Goal: Task Accomplishment & Management: Complete application form

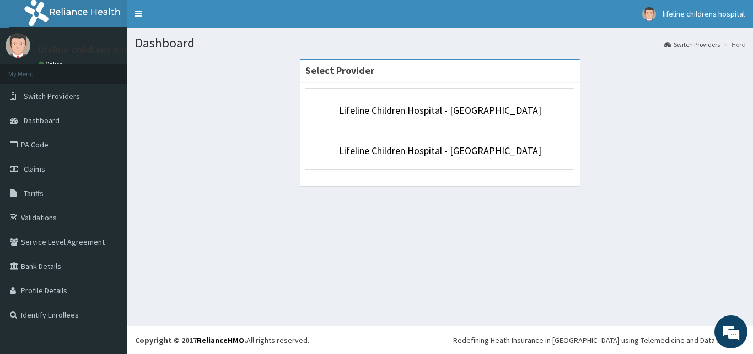
click at [462, 96] on li "Lifeline Children Hospital - Lekki" at bounding box center [440, 108] width 269 height 41
click at [458, 110] on link "Lifeline Children Hospital - Lekki" at bounding box center [440, 110] width 202 height 13
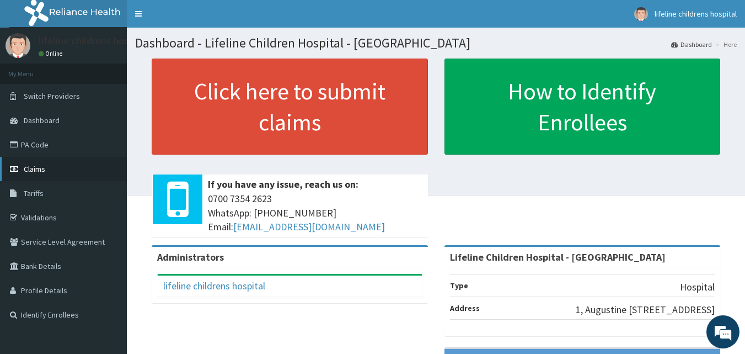
click at [42, 170] on span "Claims" at bounding box center [35, 169] width 22 height 10
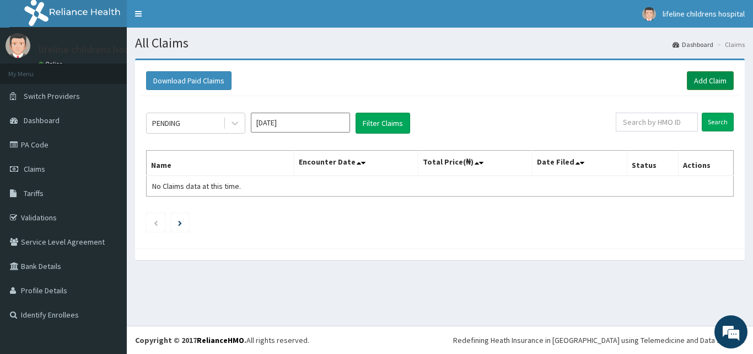
click at [713, 76] on link "Add Claim" at bounding box center [710, 80] width 47 height 19
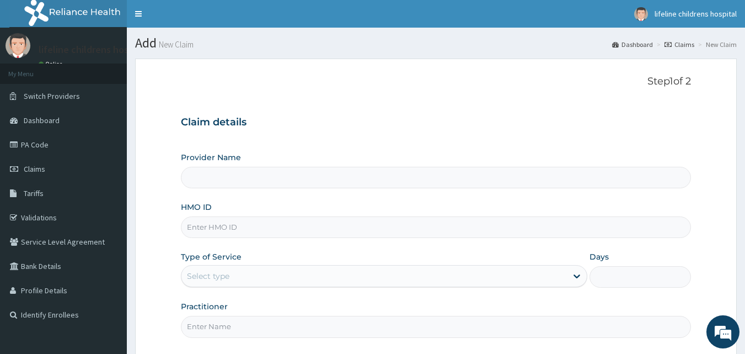
type input "Lifeline Children Hospital - [GEOGRAPHIC_DATA]"
click at [302, 228] on input "HMO ID" at bounding box center [436, 227] width 511 height 22
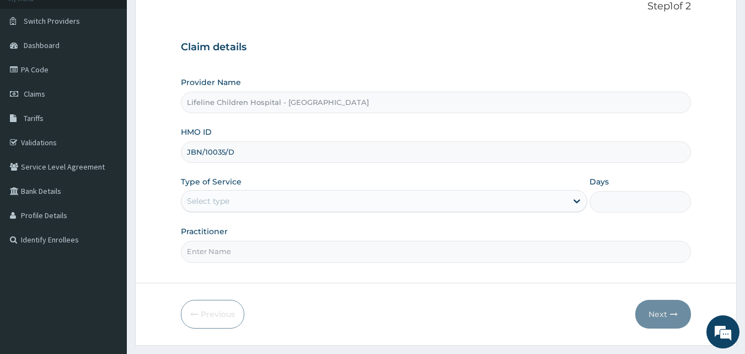
scroll to position [103, 0]
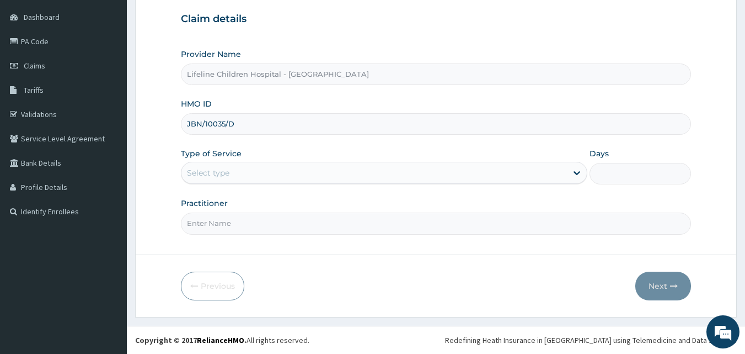
type input "JBN/10035/D"
click at [274, 173] on div "Select type" at bounding box center [374, 173] width 386 height 18
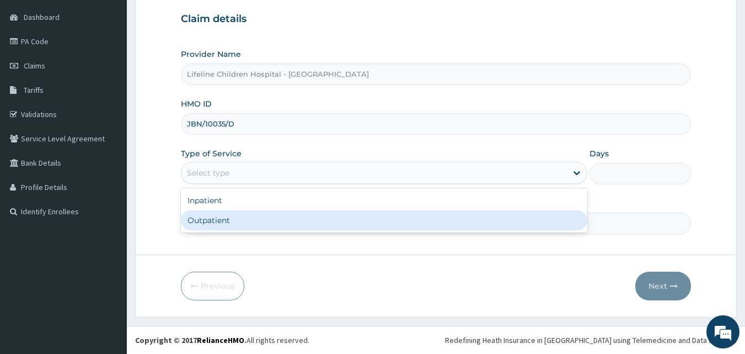
click at [267, 224] on div "Outpatient" at bounding box center [384, 220] width 406 height 20
type input "1"
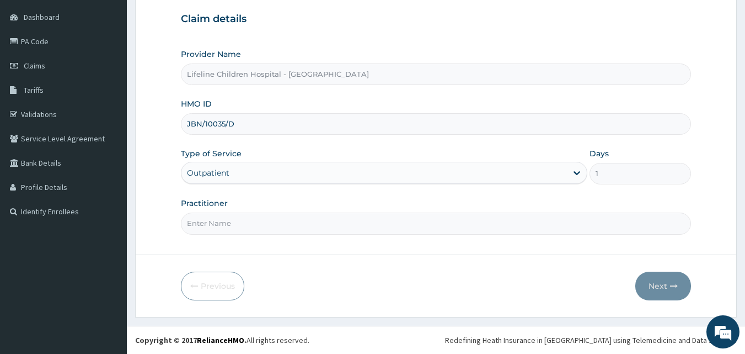
click at [267, 224] on input "Practitioner" at bounding box center [436, 223] width 511 height 22
type input "DR HOLLOWAY"
click at [661, 286] on button "Next" at bounding box center [663, 285] width 56 height 29
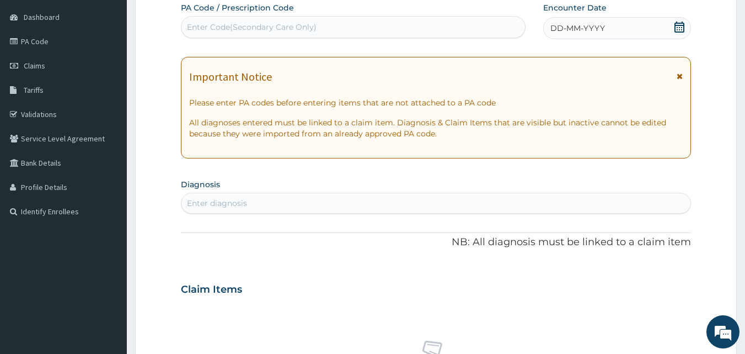
click at [681, 26] on icon at bounding box center [679, 27] width 11 height 11
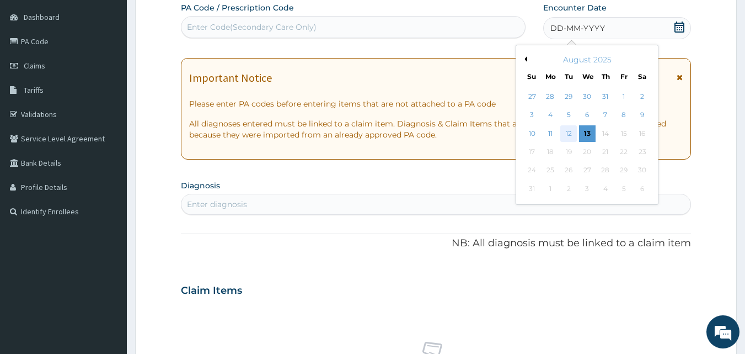
click at [570, 135] on div "12" at bounding box center [569, 133] width 17 height 17
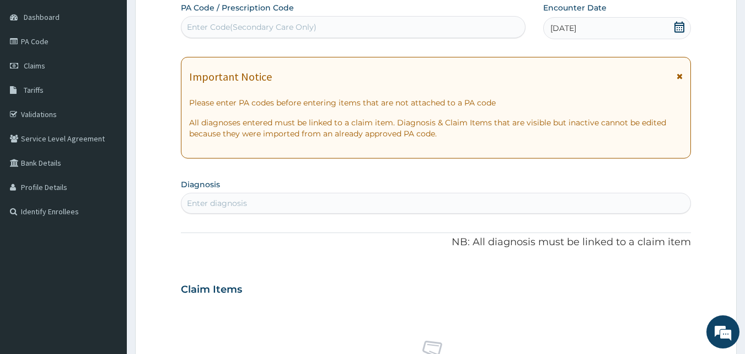
click at [681, 76] on icon at bounding box center [680, 76] width 6 height 8
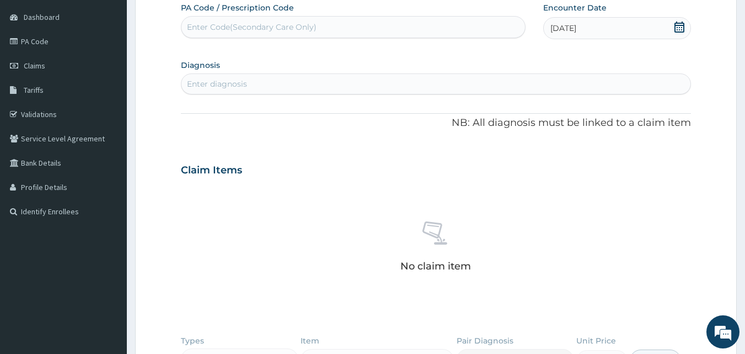
click at [255, 84] on div "Enter diagnosis" at bounding box center [436, 84] width 510 height 18
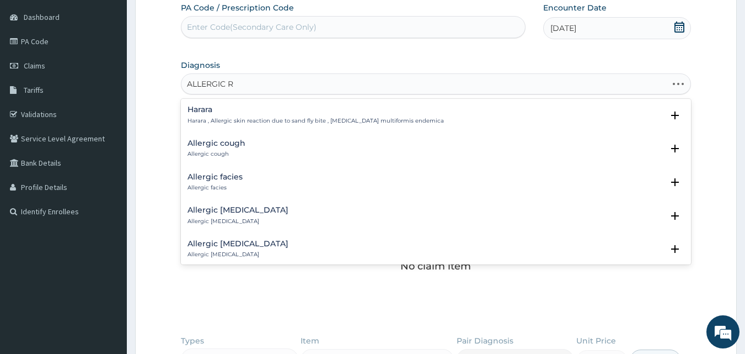
type input "ALLERGIC RH"
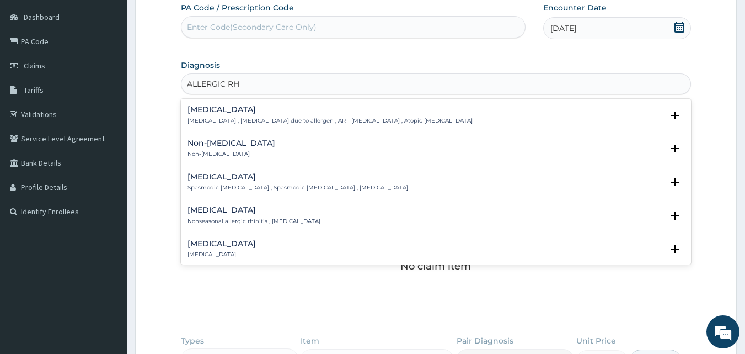
click at [211, 118] on p "Allergic rhinitis , Allergic rhinitis due to allergen , AR - Allergic rhinitis …" at bounding box center [330, 121] width 285 height 8
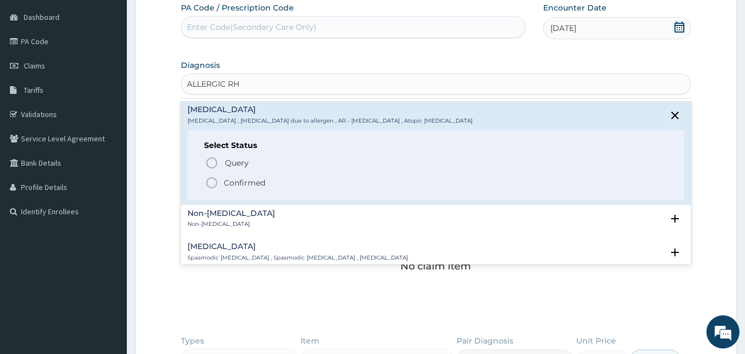
click at [239, 182] on p "Confirmed" at bounding box center [244, 182] width 41 height 11
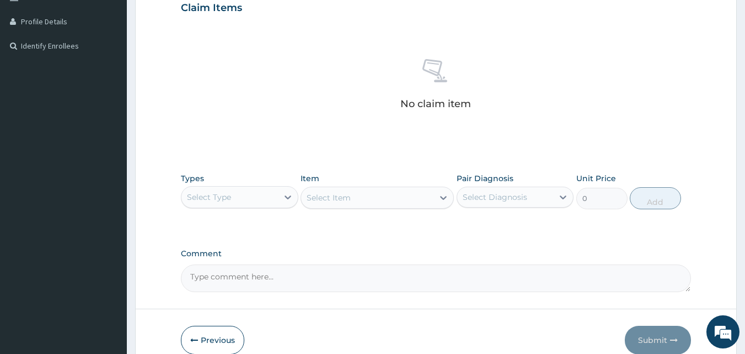
scroll to position [323, 0]
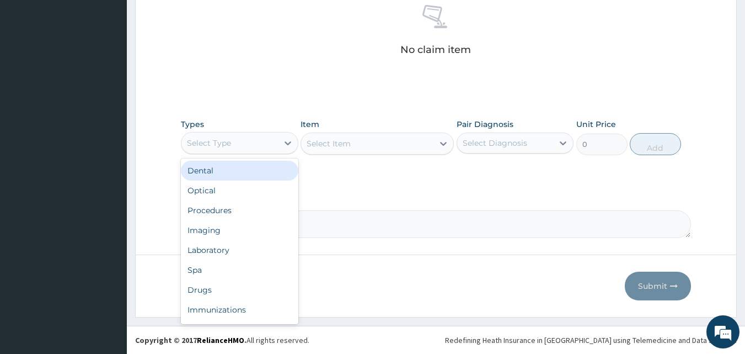
click at [237, 140] on div "Select Type" at bounding box center [229, 143] width 97 height 18
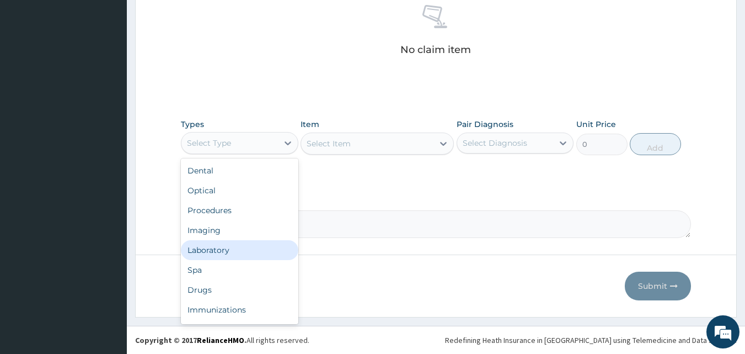
click at [228, 251] on div "Laboratory" at bounding box center [239, 250] width 117 height 20
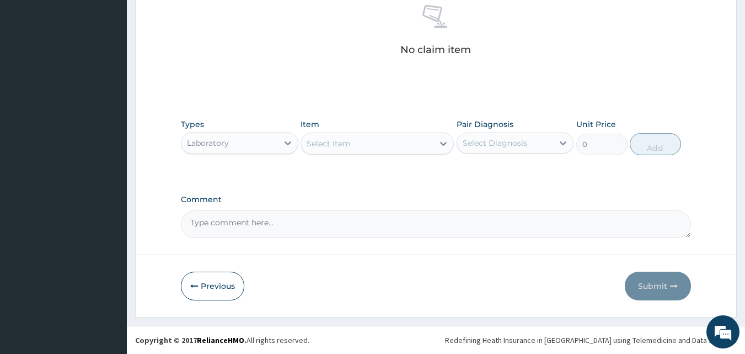
click at [380, 145] on div "Select Item" at bounding box center [367, 144] width 132 height 18
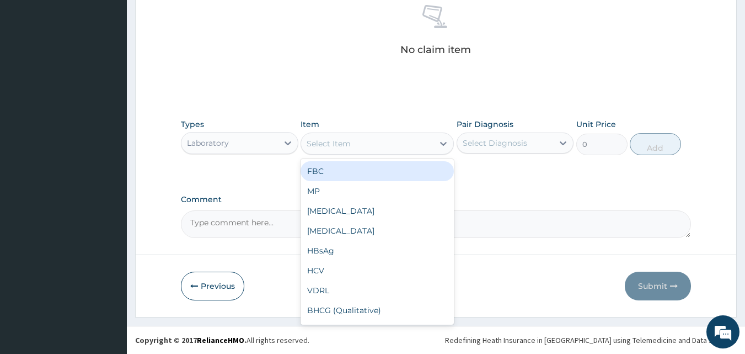
click at [365, 176] on div "FBC" at bounding box center [377, 171] width 153 height 20
type input "4500"
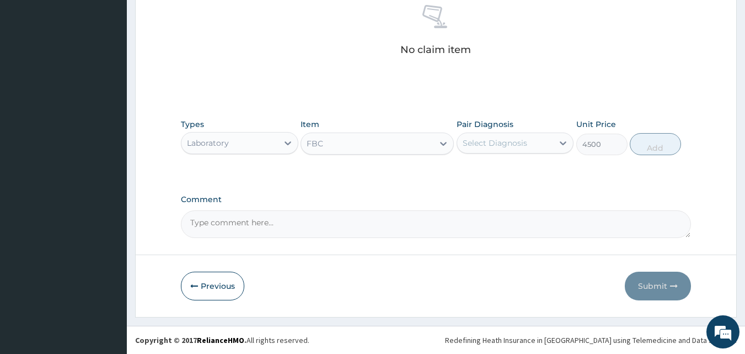
click at [493, 139] on div "Select Diagnosis" at bounding box center [495, 142] width 65 height 11
click at [500, 173] on label "Allergic rhinitis" at bounding box center [509, 169] width 68 height 11
checkbox input "true"
click at [652, 142] on button "Add" at bounding box center [655, 144] width 51 height 22
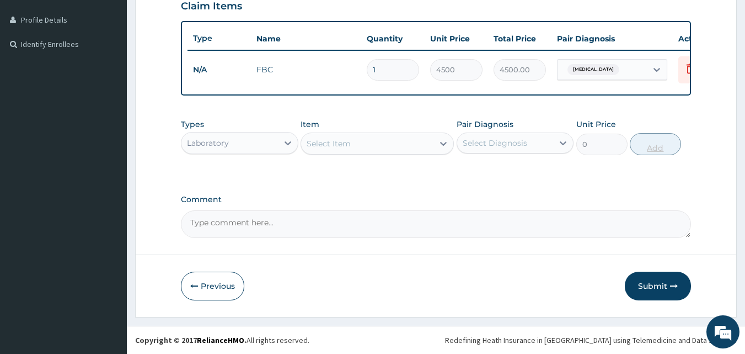
scroll to position [279, 0]
click at [269, 144] on div "Laboratory" at bounding box center [229, 143] width 97 height 18
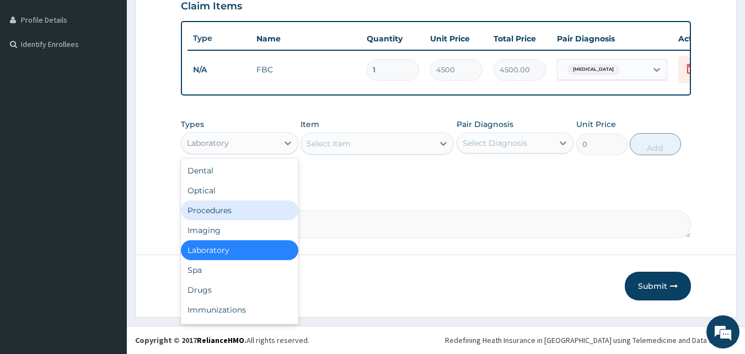
click at [231, 212] on div "Procedures" at bounding box center [239, 210] width 117 height 20
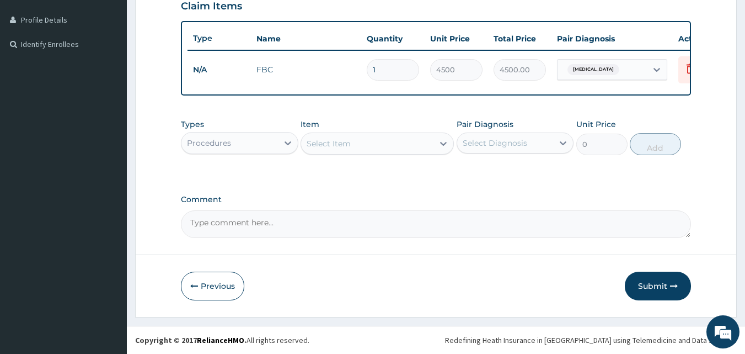
click at [372, 149] on div "Select Item" at bounding box center [367, 144] width 132 height 18
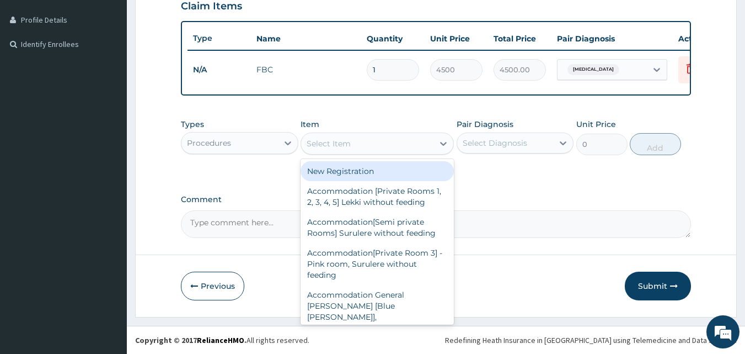
click at [365, 172] on div "New Registration" at bounding box center [377, 171] width 153 height 20
type input "7350"
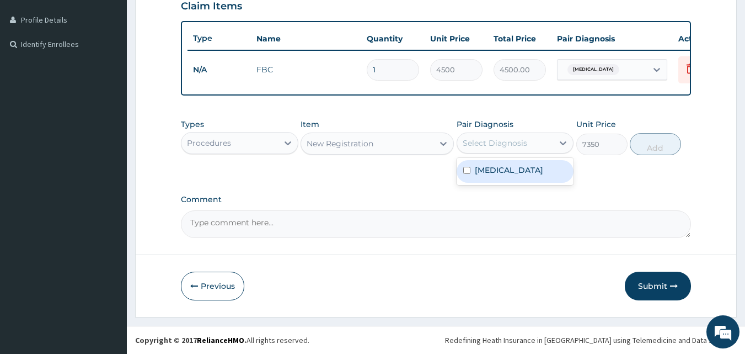
click at [499, 139] on div "Select Diagnosis" at bounding box center [495, 142] width 65 height 11
click at [497, 161] on div "Allergic rhinitis" at bounding box center [515, 171] width 117 height 23
checkbox input "true"
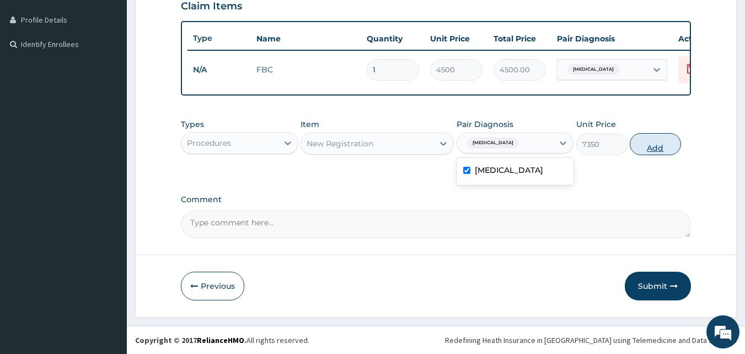
click at [668, 140] on button "Add" at bounding box center [655, 144] width 51 height 22
type input "0"
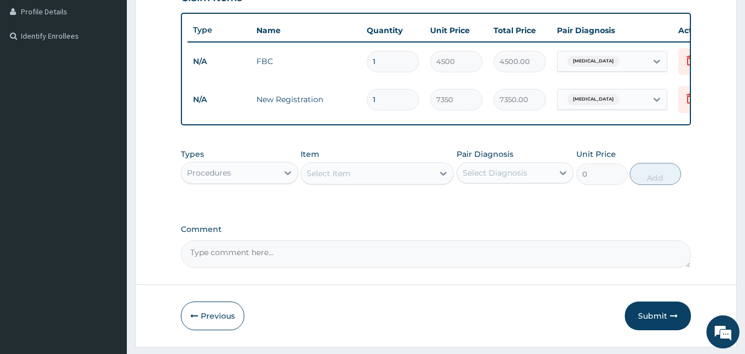
click at [388, 182] on div "Select Item" at bounding box center [367, 173] width 132 height 18
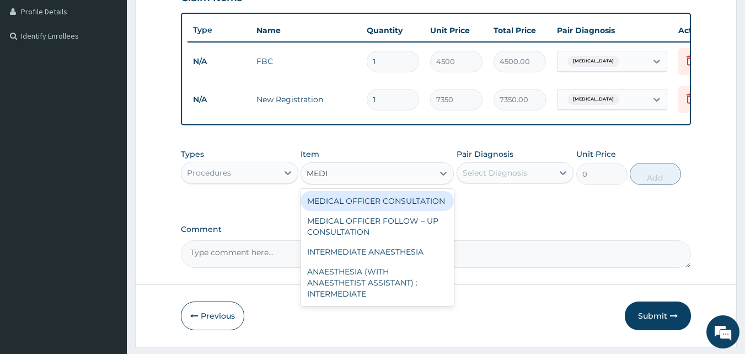
type input "MEDIC"
click at [374, 207] on div "MEDICAL OFFICER CONSULTATION" at bounding box center [377, 201] width 153 height 20
type input "10500"
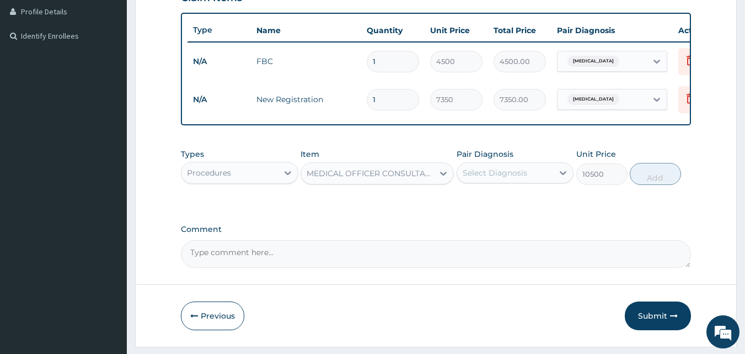
click at [497, 178] on div "Select Diagnosis" at bounding box center [495, 172] width 65 height 11
click at [500, 205] on label "Allergic rhinitis" at bounding box center [509, 199] width 68 height 11
checkbox input "true"
click at [656, 184] on button "Add" at bounding box center [655, 174] width 51 height 22
type input "0"
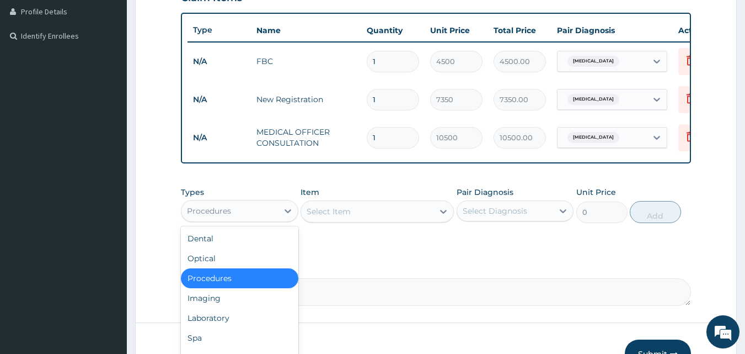
click at [228, 222] on div "Procedures" at bounding box center [239, 211] width 117 height 22
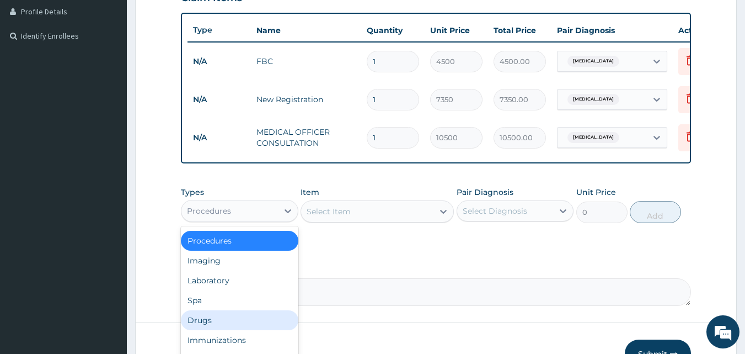
click at [222, 329] on div "Drugs" at bounding box center [239, 320] width 117 height 20
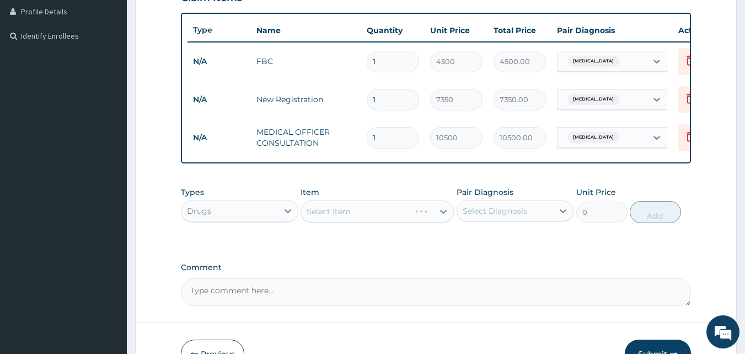
scroll to position [355, 0]
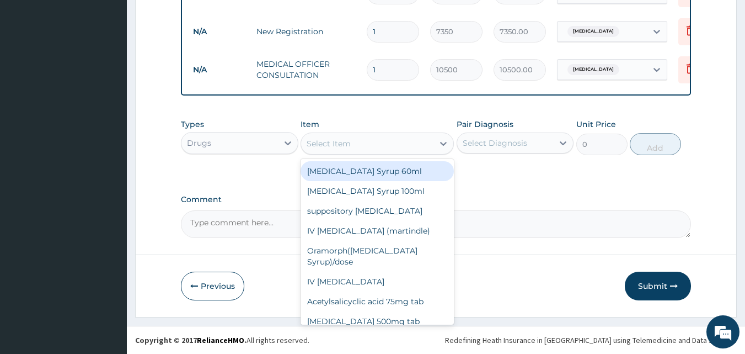
click at [352, 140] on div "Select Item" at bounding box center [367, 144] width 132 height 18
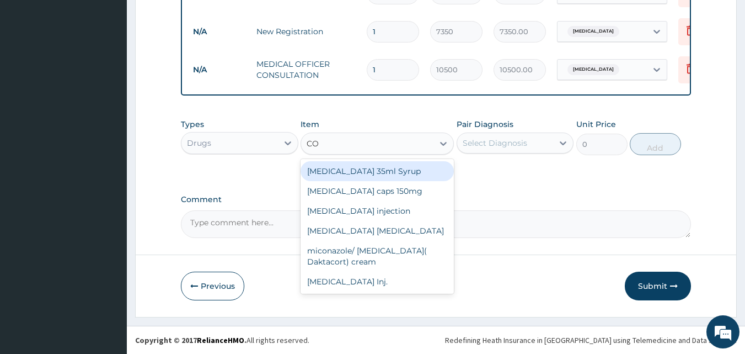
type input "C"
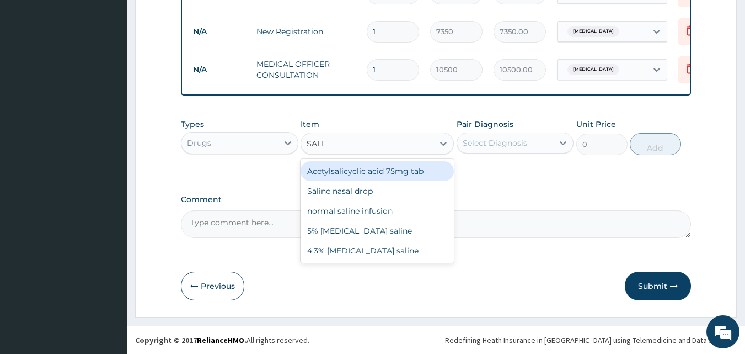
type input "SALIN"
click at [357, 172] on div "Saline nasal drop" at bounding box center [377, 171] width 153 height 20
type input "2000"
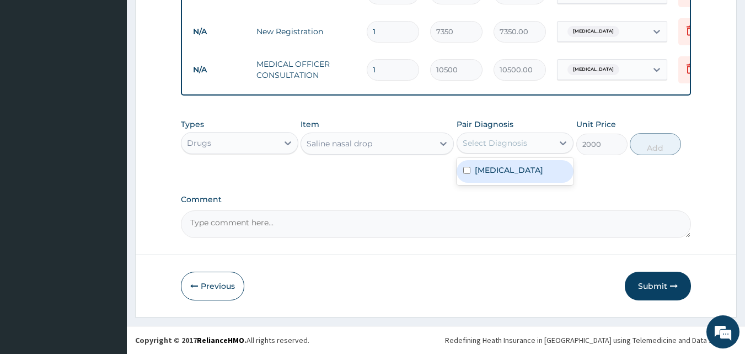
click at [512, 141] on div "Select Diagnosis" at bounding box center [495, 142] width 65 height 11
click at [505, 169] on label "Allergic rhinitis" at bounding box center [509, 169] width 68 height 11
checkbox input "true"
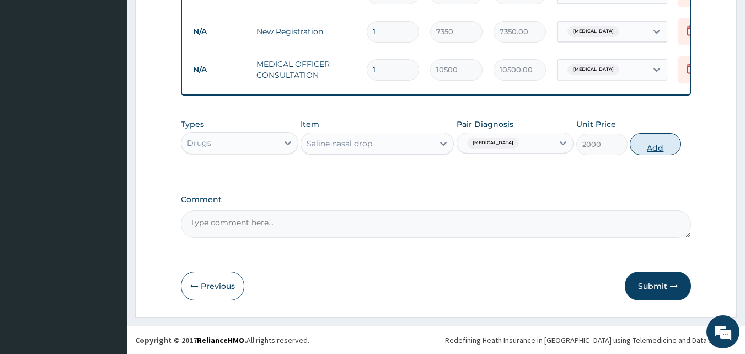
click at [660, 144] on button "Add" at bounding box center [655, 144] width 51 height 22
type input "0"
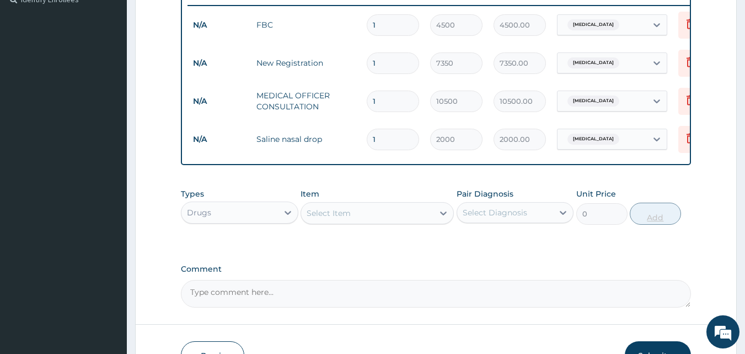
scroll to position [393, 0]
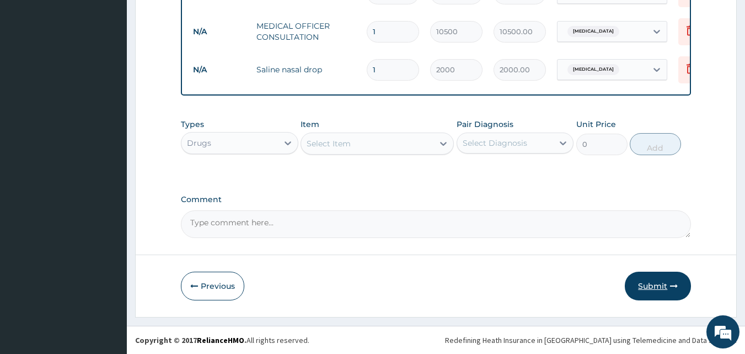
click at [662, 283] on button "Submit" at bounding box center [658, 285] width 66 height 29
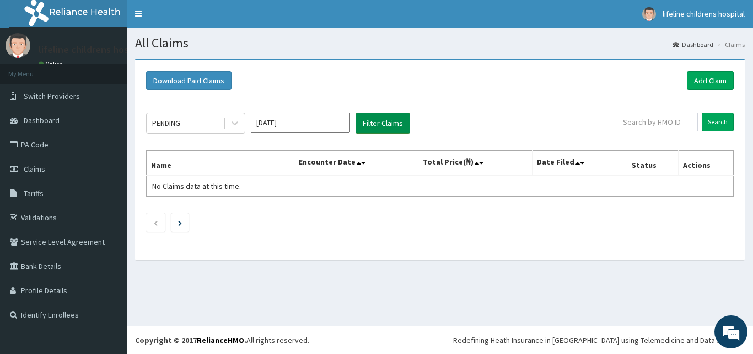
click at [389, 124] on button "Filter Claims" at bounding box center [383, 123] width 55 height 21
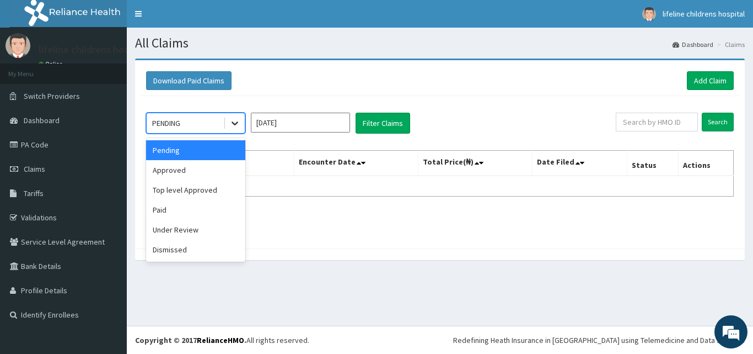
click at [234, 126] on icon at bounding box center [234, 122] width 11 height 11
click at [208, 172] on div "Approved" at bounding box center [195, 170] width 99 height 20
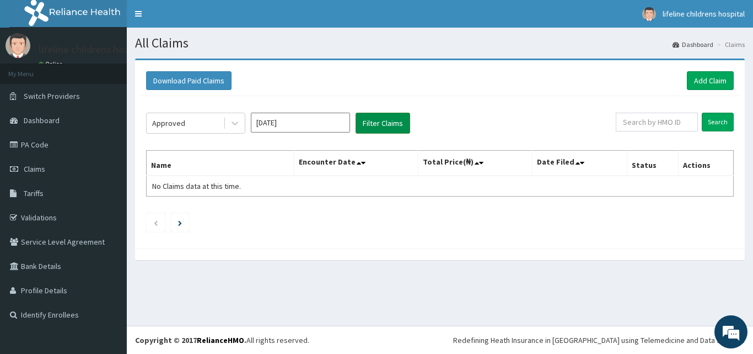
click at [383, 126] on button "Filter Claims" at bounding box center [383, 123] width 55 height 21
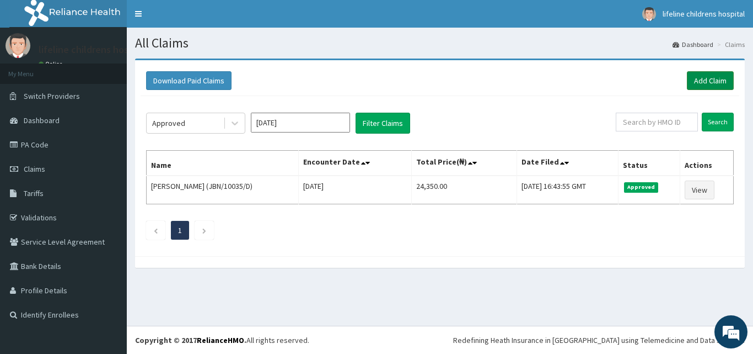
click at [711, 77] on link "Add Claim" at bounding box center [710, 80] width 47 height 19
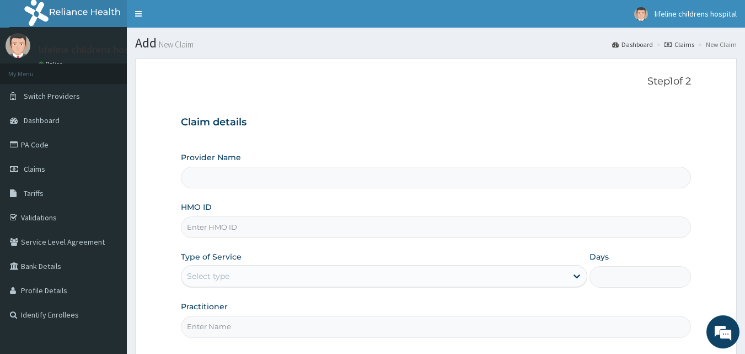
type input "Lifeline Children Hospital - [GEOGRAPHIC_DATA]"
click at [276, 228] on input "HMO ID" at bounding box center [436, 227] width 511 height 22
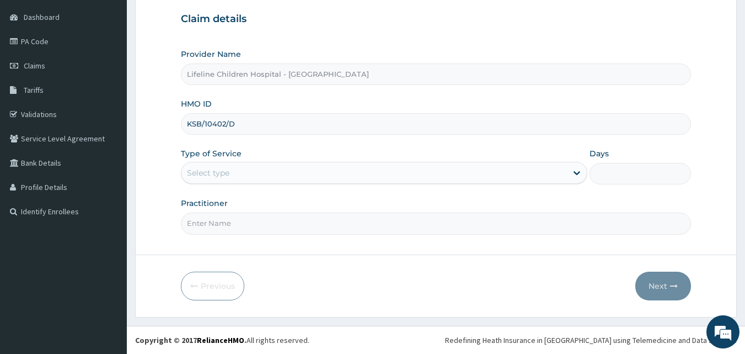
type input "KSB/10402/D"
click at [251, 175] on div "Select type" at bounding box center [374, 173] width 386 height 18
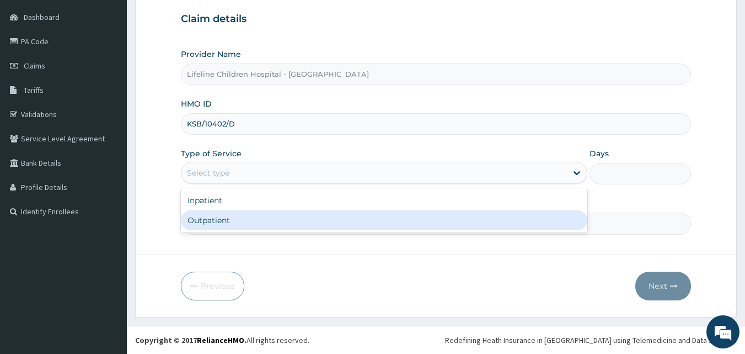
click at [253, 224] on div "Outpatient" at bounding box center [384, 220] width 406 height 20
type input "1"
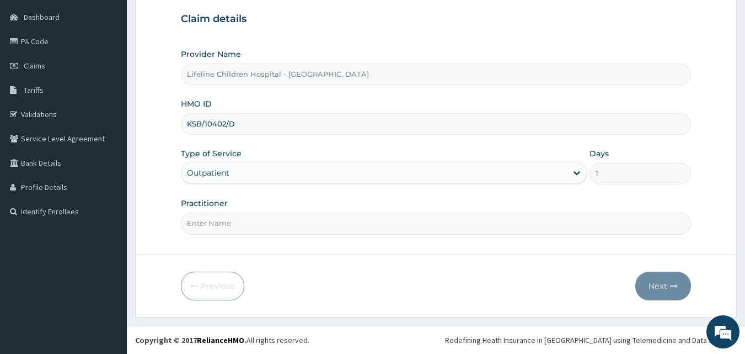
click at [247, 224] on input "Practitioner" at bounding box center [436, 223] width 511 height 22
type input "DR WILLIAMS"
click at [670, 281] on button "Next" at bounding box center [663, 285] width 56 height 29
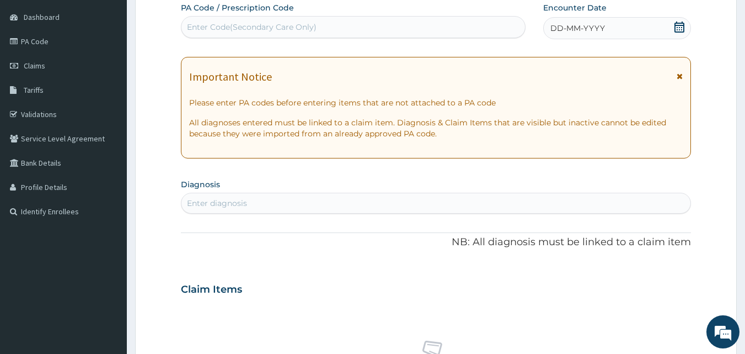
click at [464, 28] on div "Enter Code(Secondary Care Only)" at bounding box center [353, 27] width 344 height 18
paste input "PA/9C663E"
type input "PA/9C663E"
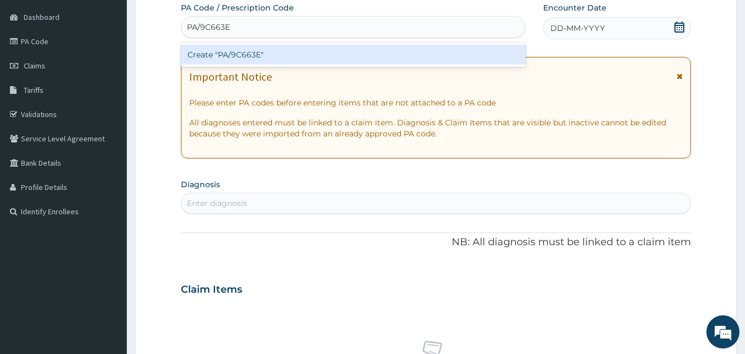
click at [257, 52] on div "Create "PA/9C663E"" at bounding box center [353, 55] width 345 height 20
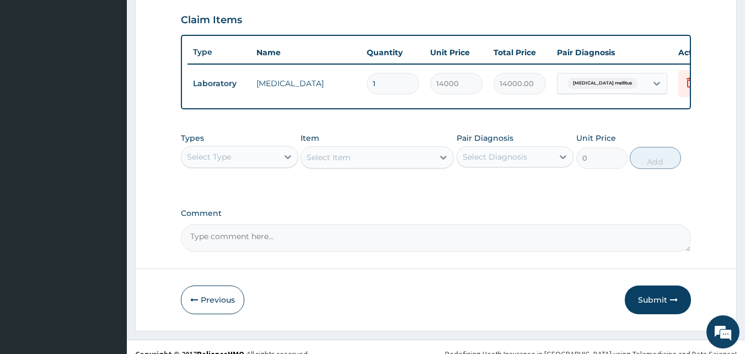
scroll to position [378, 0]
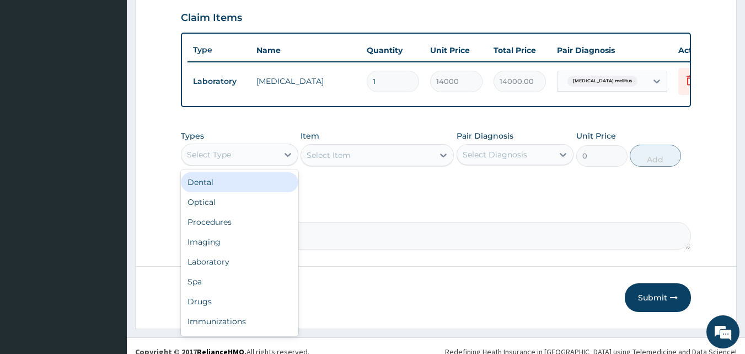
click at [232, 162] on div "Select Type" at bounding box center [229, 155] width 97 height 18
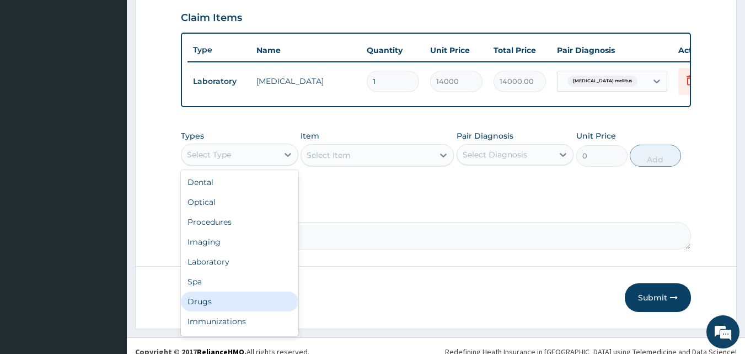
click at [213, 311] on div "Drugs" at bounding box center [239, 301] width 117 height 20
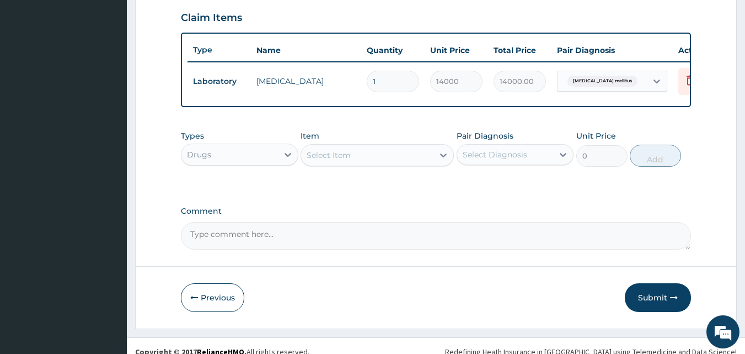
scroll to position [398, 0]
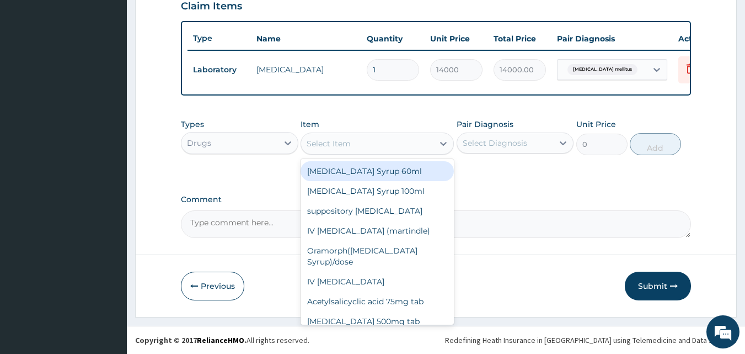
click at [367, 144] on div "Select Item" at bounding box center [367, 144] width 132 height 18
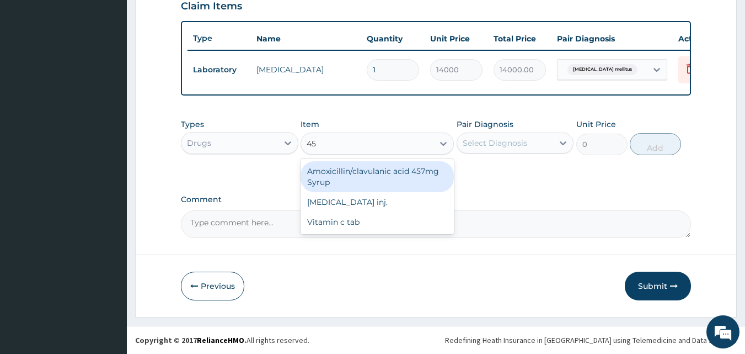
type input "457"
click at [374, 175] on div "Amoxicillin/clavulanic acid 457mg Syrup" at bounding box center [377, 176] width 153 height 31
type input "7000"
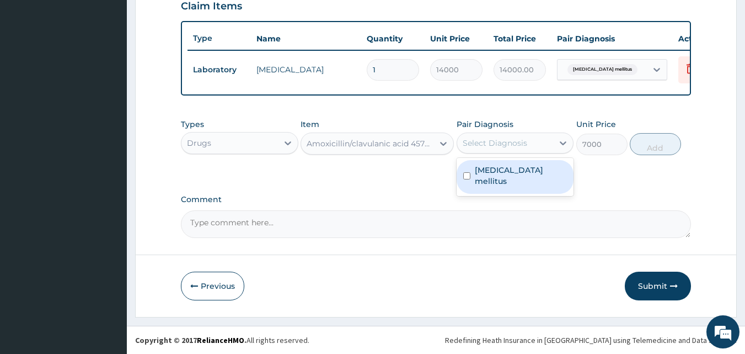
click at [524, 143] on div "Select Diagnosis" at bounding box center [495, 142] width 65 height 11
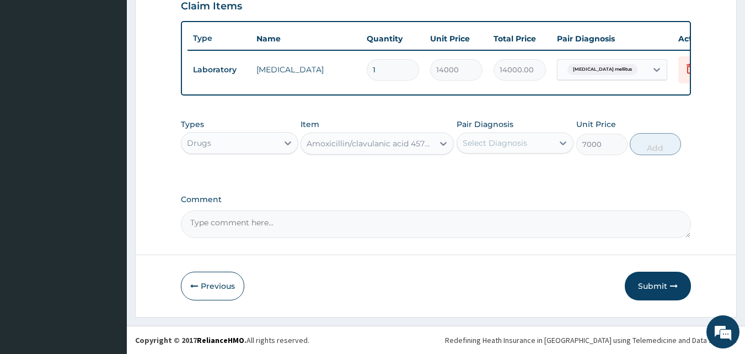
click at [524, 143] on div "Select Diagnosis" at bounding box center [495, 142] width 65 height 11
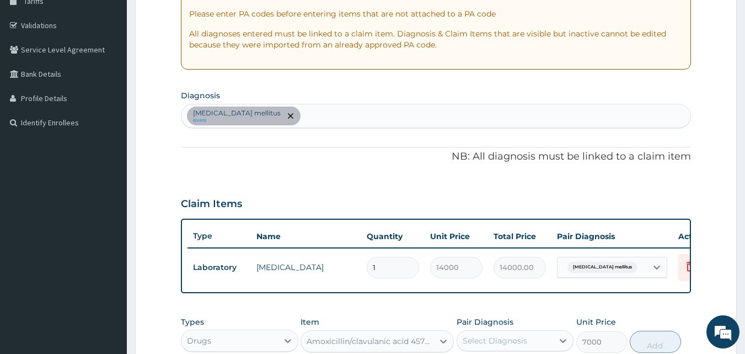
scroll to position [191, 0]
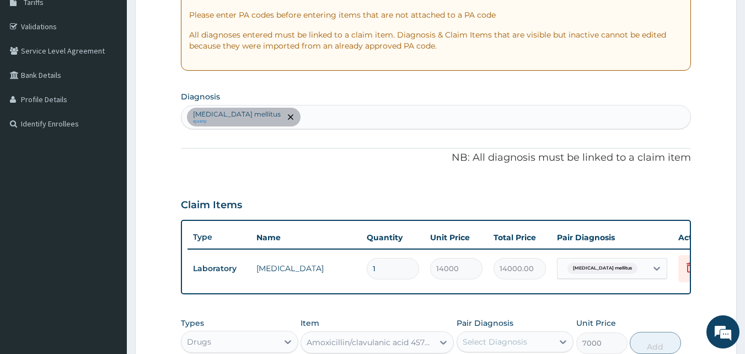
click at [366, 115] on div "Diabetes mellitus query" at bounding box center [436, 116] width 510 height 23
type input "BACTEREMIA"
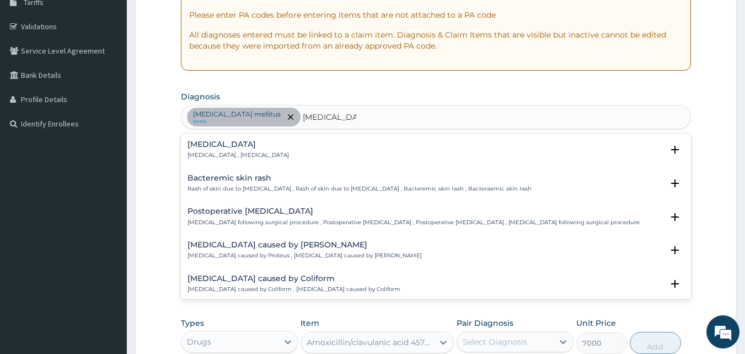
click at [209, 146] on h4 "Bacteremia" at bounding box center [238, 144] width 101 height 8
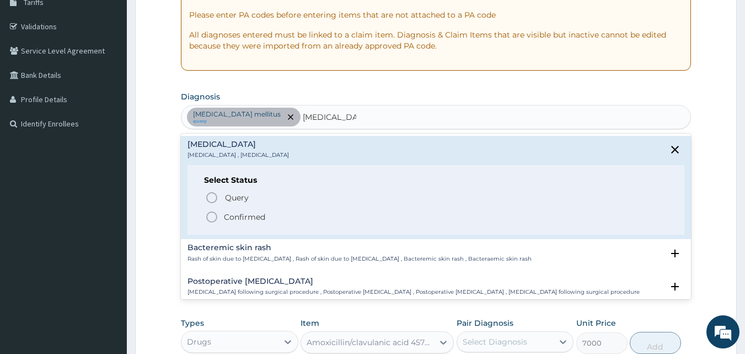
click at [241, 217] on p "Confirmed" at bounding box center [244, 216] width 41 height 11
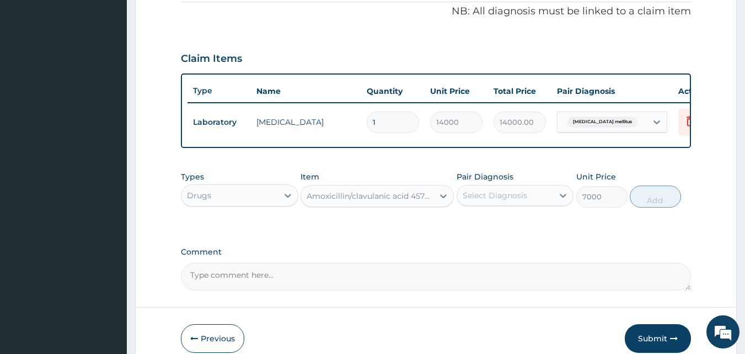
scroll to position [338, 0]
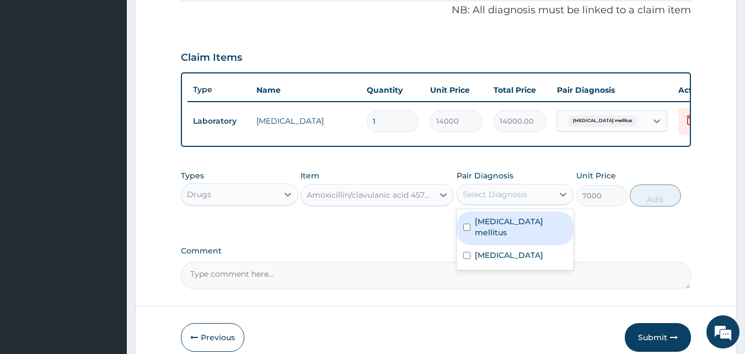
click at [474, 200] on div "Select Diagnosis" at bounding box center [495, 194] width 65 height 11
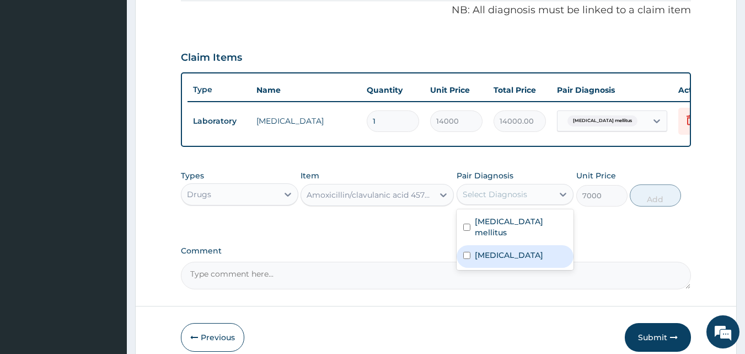
click at [479, 253] on label "Bacteremia" at bounding box center [509, 254] width 68 height 11
checkbox input "true"
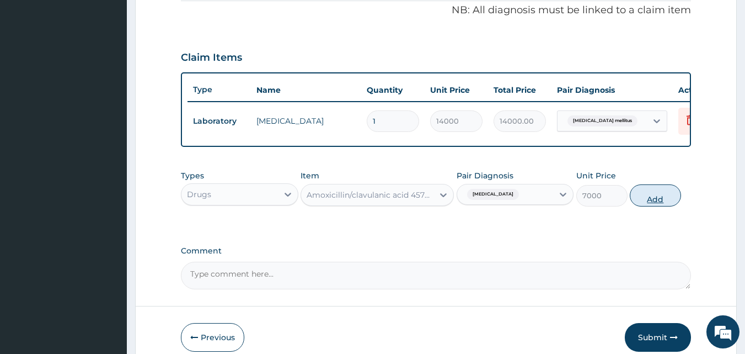
click at [650, 201] on button "Add" at bounding box center [655, 195] width 51 height 22
type input "0"
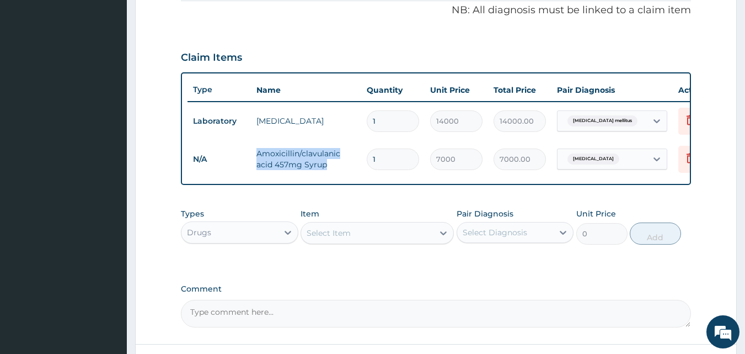
drag, startPoint x: 330, startPoint y: 163, endPoint x: 255, endPoint y: 156, distance: 75.3
click at [255, 156] on td "Amoxicillin/clavulanic acid 457mg Syrup" at bounding box center [306, 158] width 110 height 33
copy td "Amoxicillin/clavulanic acid 457mg Syrup"
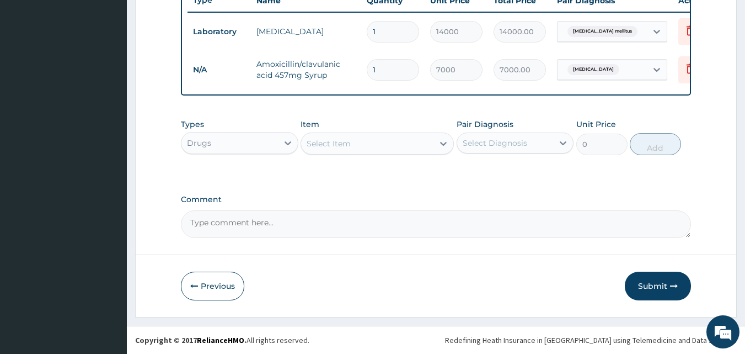
click at [242, 220] on textarea "Comment" at bounding box center [436, 224] width 511 height 28
paste textarea "Amoxicillin/clavulanic acid 457mg Syrup"
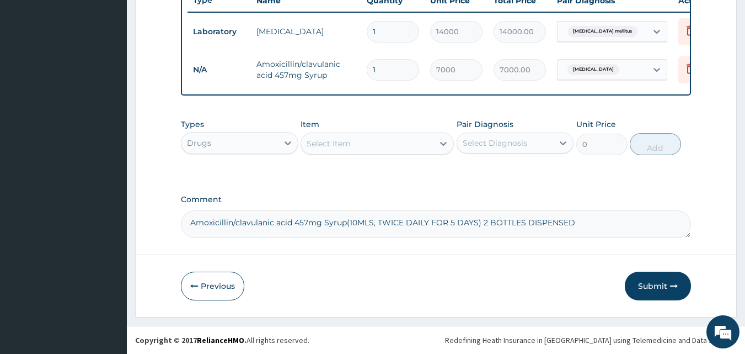
type textarea "Amoxicillin/clavulanic acid 457mg Syrup(10MLS, TWICE DAILY FOR 5 DAYS) 2 BOTTLE…"
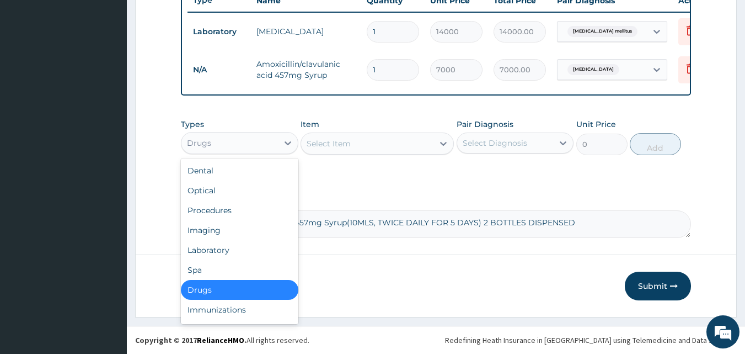
click at [246, 143] on div "Drugs" at bounding box center [229, 143] width 97 height 18
click at [248, 209] on div "Procedures" at bounding box center [239, 210] width 117 height 20
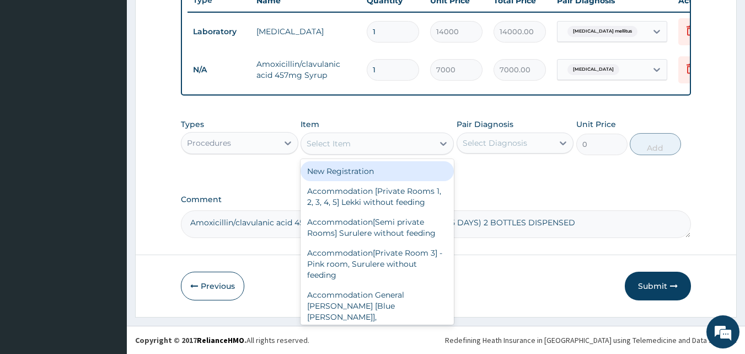
click at [368, 138] on div "Select Item" at bounding box center [367, 144] width 132 height 18
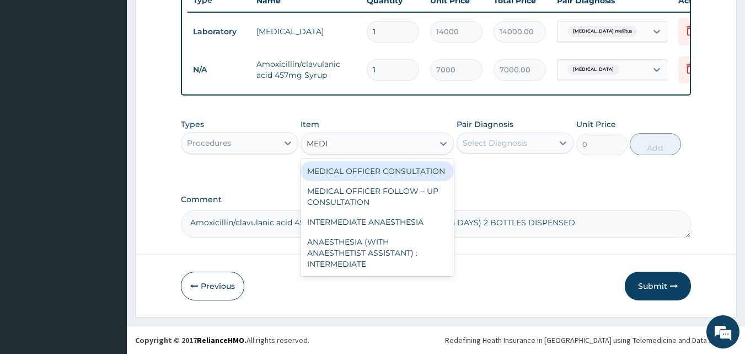
type input "MEDIC"
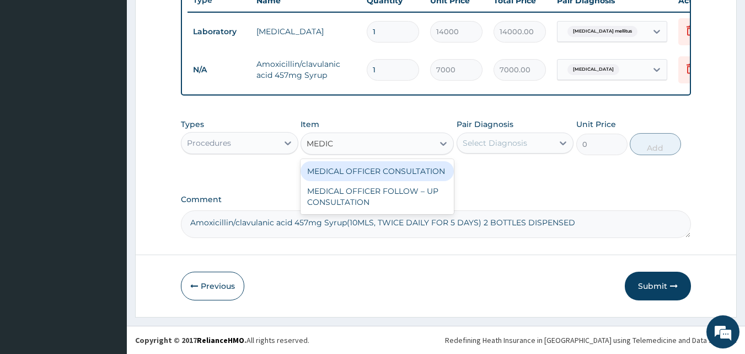
click at [376, 167] on div "MEDICAL OFFICER CONSULTATION" at bounding box center [377, 171] width 153 height 20
type input "10500"
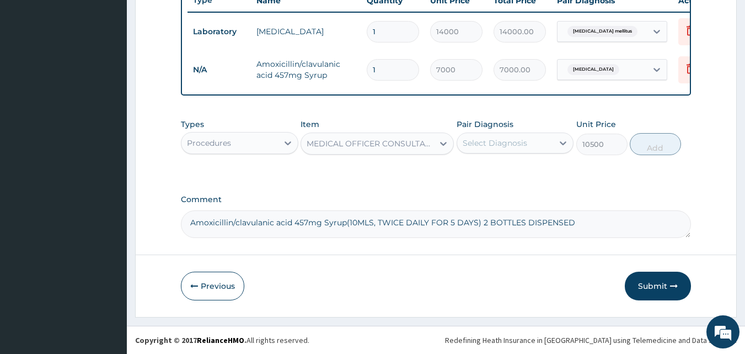
click at [483, 145] on div "Select Diagnosis" at bounding box center [495, 142] width 65 height 11
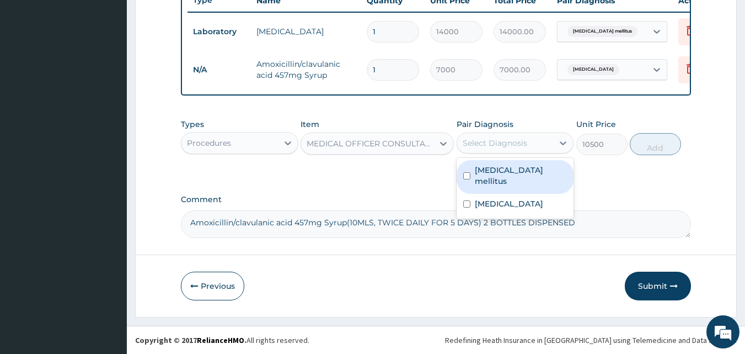
click at [494, 163] on div "[MEDICAL_DATA] mellitus" at bounding box center [515, 177] width 117 height 34
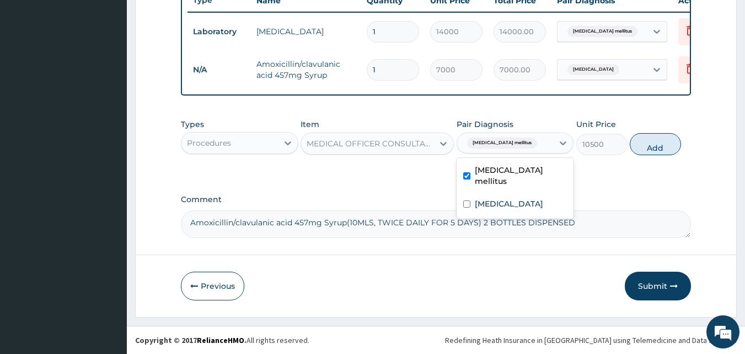
checkbox input "true"
click at [501, 198] on label "[MEDICAL_DATA]" at bounding box center [509, 203] width 68 height 11
checkbox input "true"
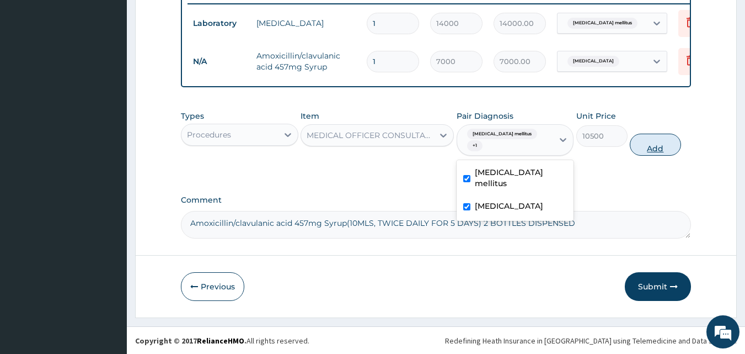
click at [649, 143] on button "Add" at bounding box center [655, 144] width 51 height 22
type input "0"
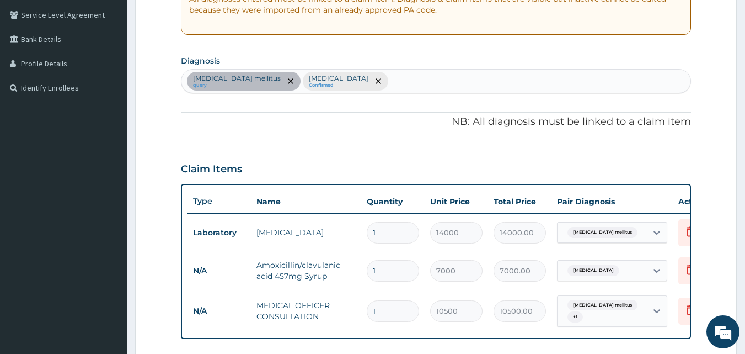
scroll to position [223, 0]
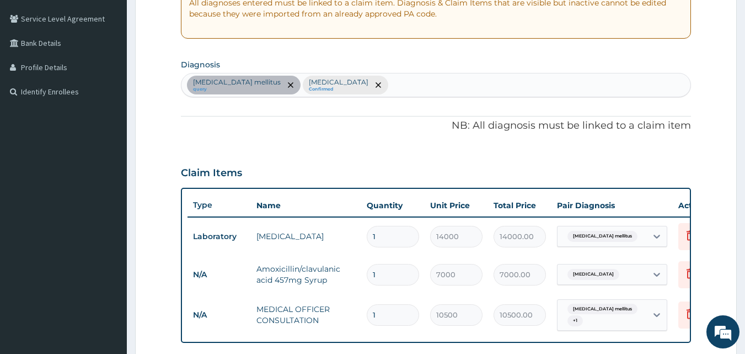
click at [354, 87] on div "Diabetes mellitus query Bacteremia Confirmed" at bounding box center [436, 84] width 510 height 23
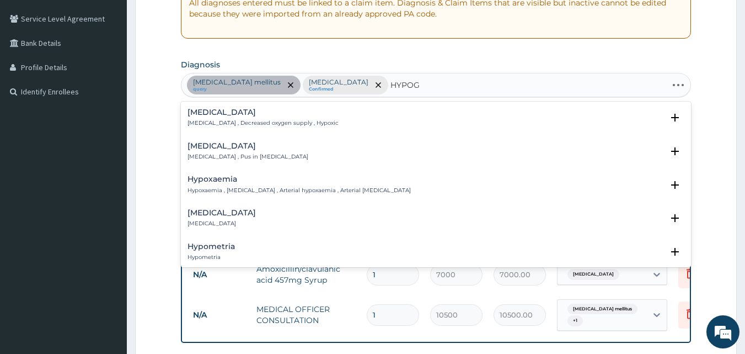
type input "HYPOGL"
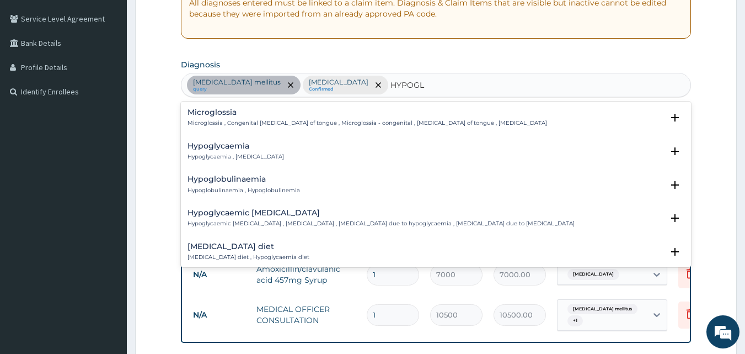
click at [222, 148] on h4 "Hypoglycaemia" at bounding box center [236, 146] width 97 height 8
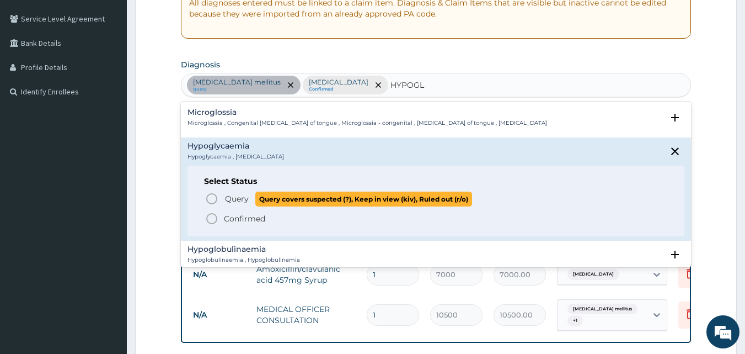
click at [235, 197] on span "Query" at bounding box center [237, 198] width 24 height 11
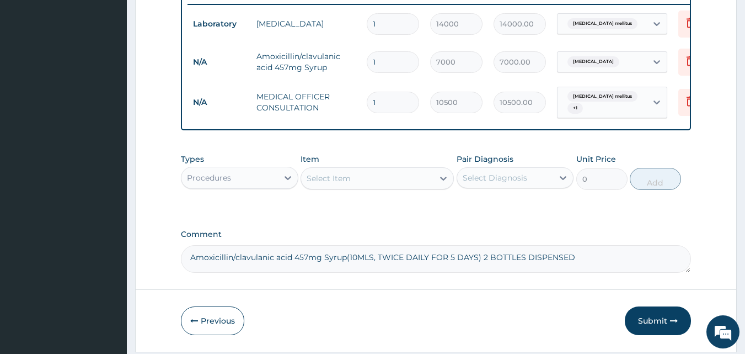
scroll to position [436, 0]
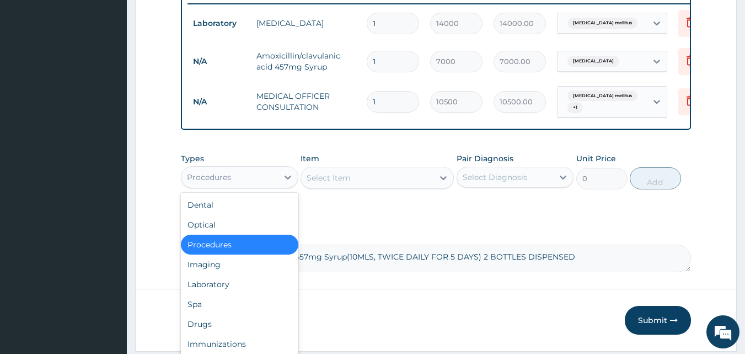
click at [256, 172] on div "Procedures" at bounding box center [229, 177] width 97 height 18
click at [231, 288] on div "Laboratory" at bounding box center [239, 284] width 117 height 20
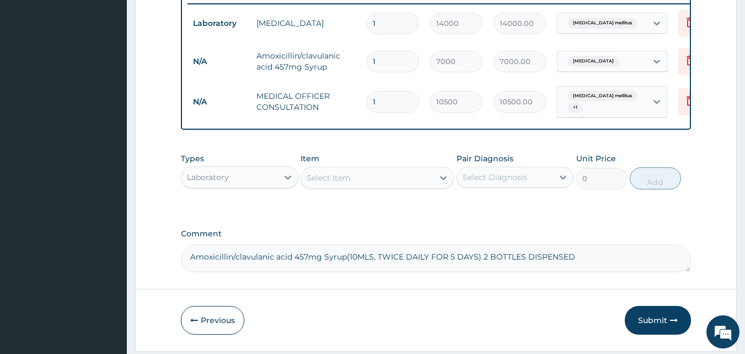
click at [366, 181] on div "Select Item" at bounding box center [367, 178] width 132 height 18
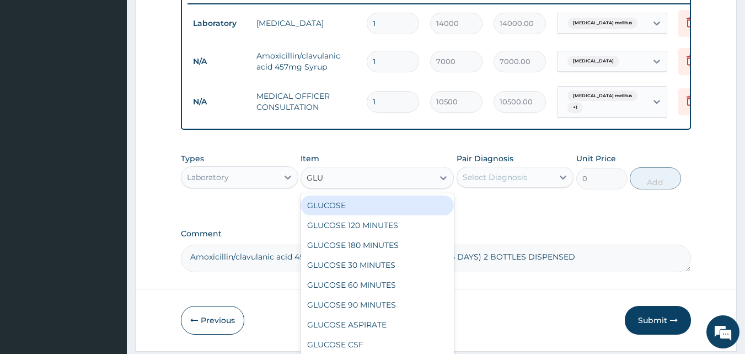
type input "GLUC"
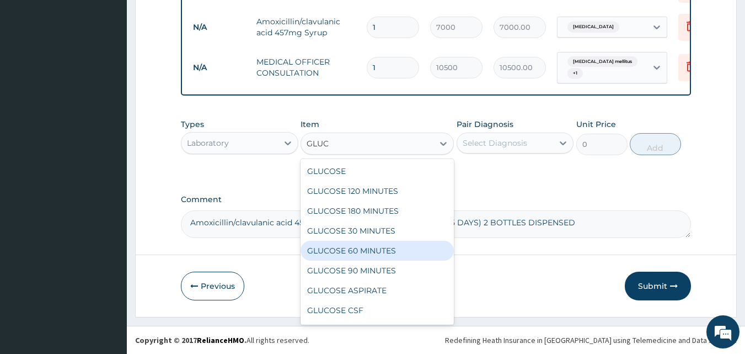
scroll to position [139, 0]
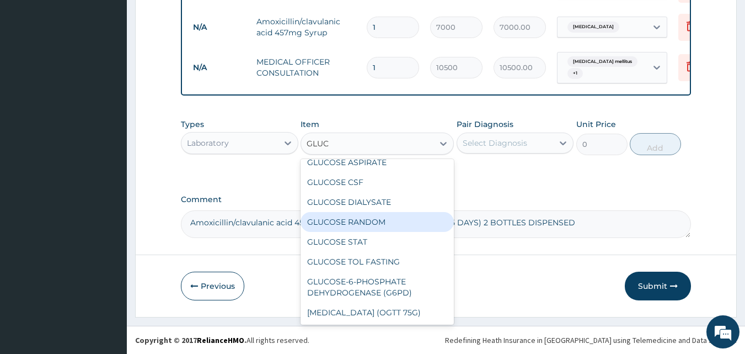
click at [367, 212] on div "GLUCOSE RANDOM" at bounding box center [377, 222] width 153 height 20
type input "3550"
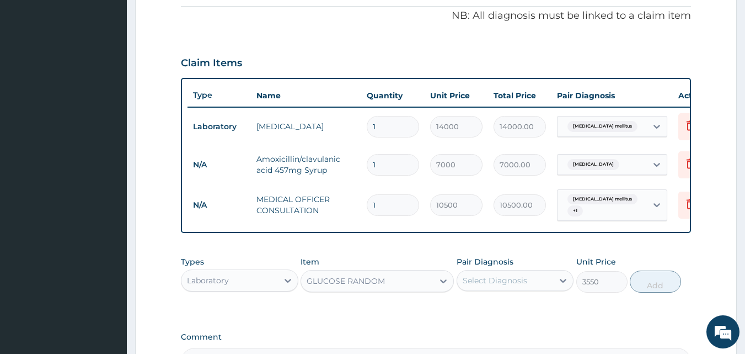
scroll to position [328, 0]
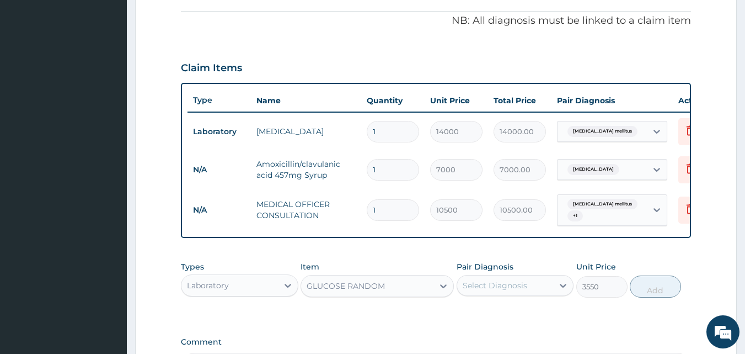
click at [394, 168] on input "1" at bounding box center [393, 170] width 52 height 22
type input "0.00"
type input "2"
type input "14000.00"
type input "1"
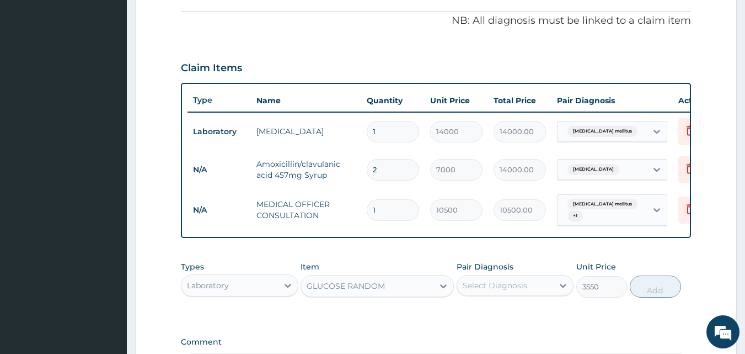
type input "7000.00"
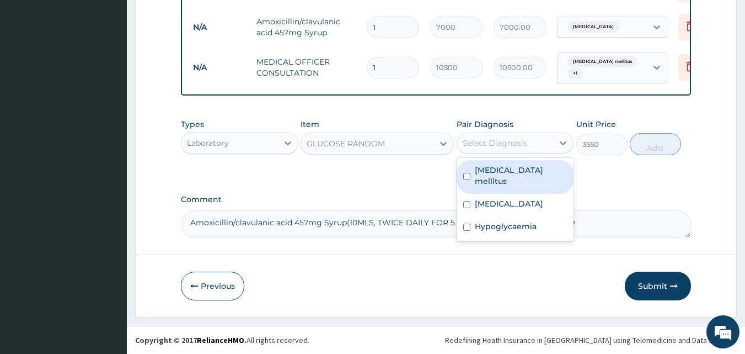
click at [494, 141] on div "Select Diagnosis" at bounding box center [495, 142] width 65 height 11
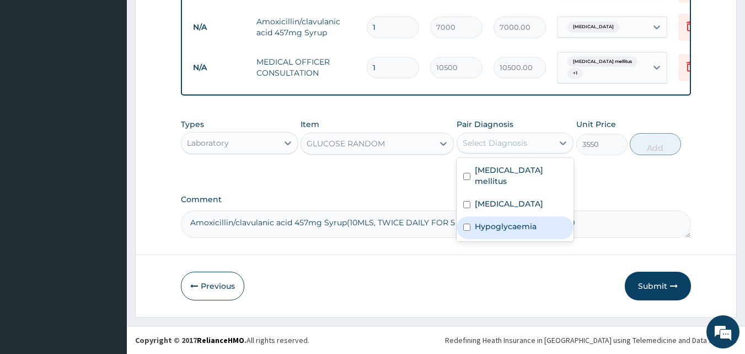
click at [506, 221] on label "Hypoglycaemia" at bounding box center [506, 226] width 62 height 11
checkbox input "true"
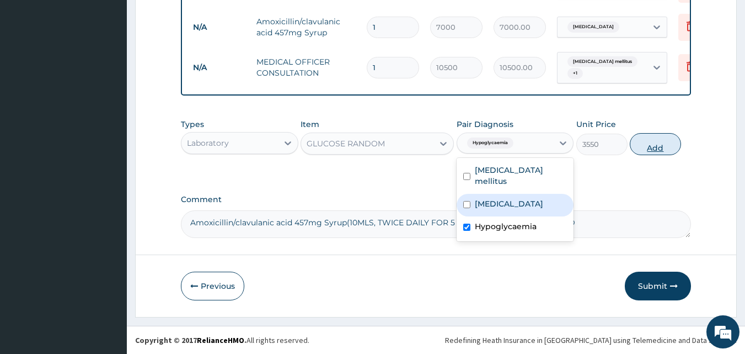
click at [649, 138] on button "Add" at bounding box center [655, 144] width 51 height 22
type input "0"
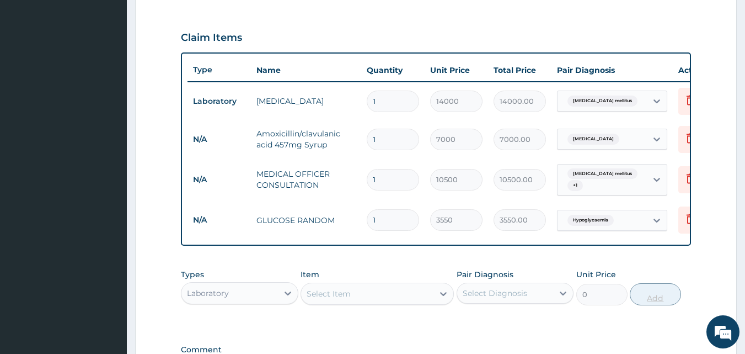
scroll to position [357, 0]
click at [405, 141] on input "1" at bounding box center [393, 140] width 52 height 22
type input "0.00"
type input "2"
type input "14000.00"
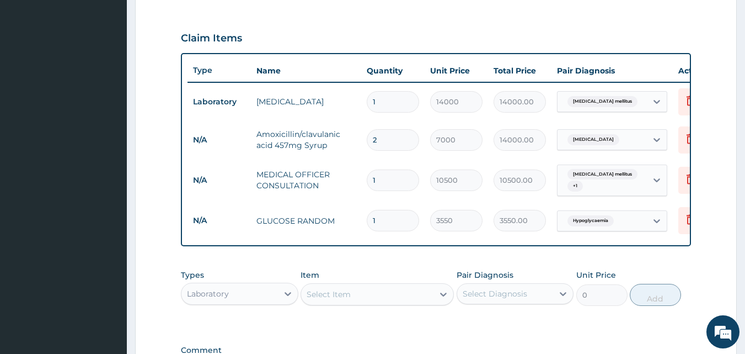
type input "2"
click at [489, 332] on div "PA Code / Prescription Code PA/9C663E Encounter Date 12-08-2025 Important Notic…" at bounding box center [436, 68] width 511 height 640
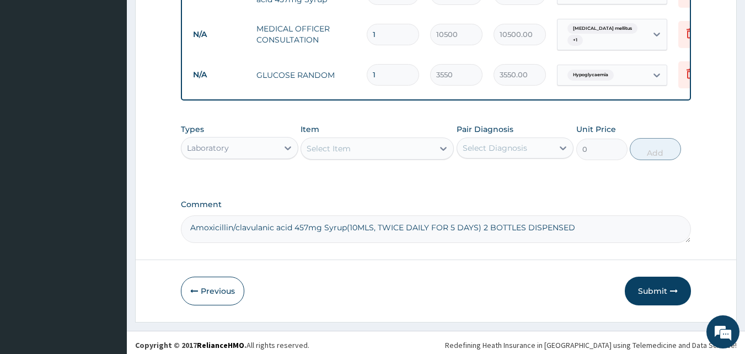
scroll to position [512, 0]
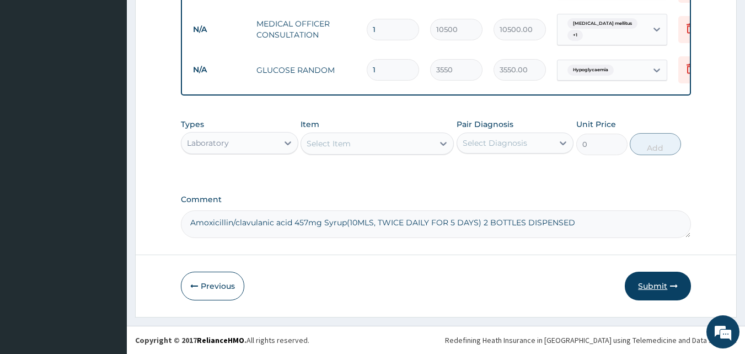
click at [649, 286] on button "Submit" at bounding box center [658, 285] width 66 height 29
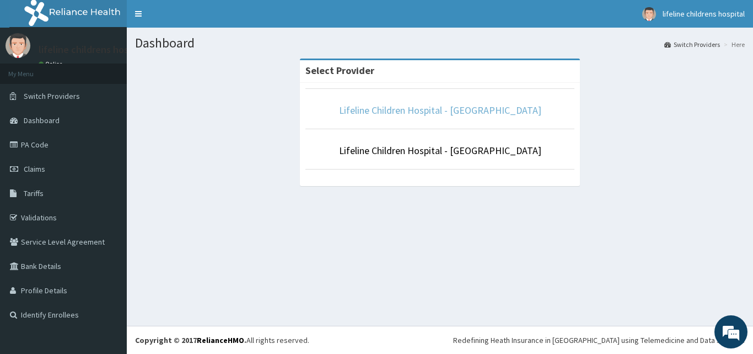
click at [439, 105] on link "Lifeline Children Hospital - [GEOGRAPHIC_DATA]" at bounding box center [440, 110] width 202 height 13
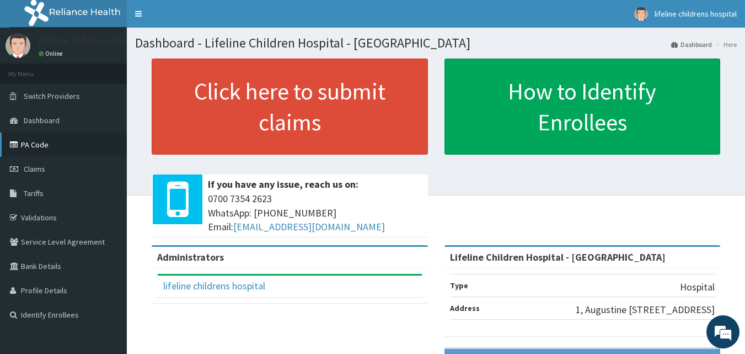
click at [50, 145] on link "PA Code" at bounding box center [63, 144] width 127 height 24
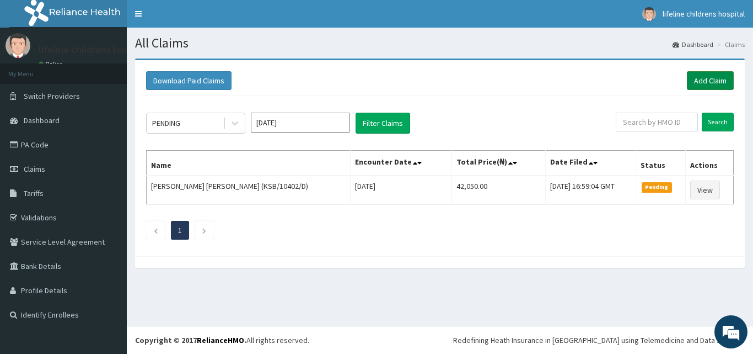
click at [710, 82] on link "Add Claim" at bounding box center [710, 80] width 47 height 19
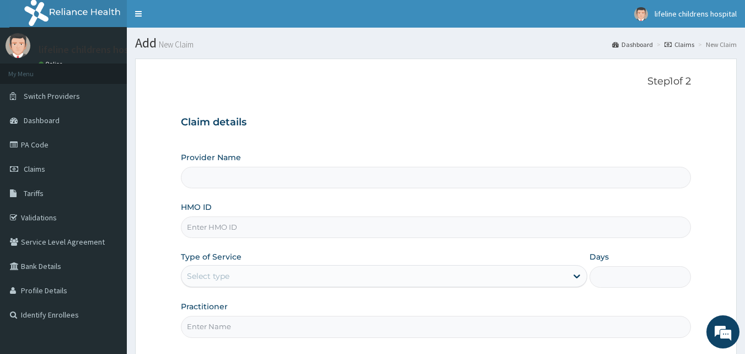
type input "Lifeline Children Hospital - [GEOGRAPHIC_DATA]"
click at [223, 222] on input "HMO ID" at bounding box center [436, 227] width 511 height 22
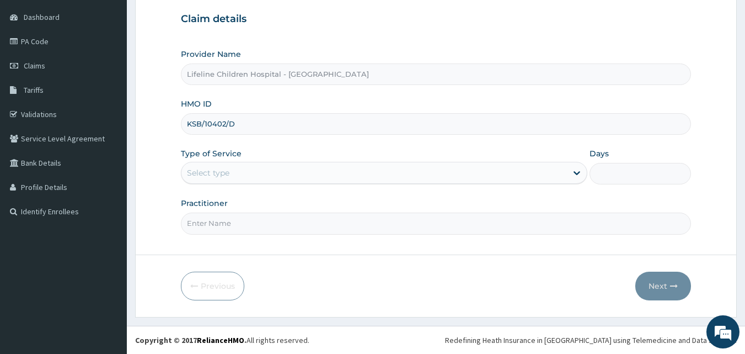
type input "KSB/10402/D"
click at [219, 171] on div "Select type" at bounding box center [208, 172] width 42 height 11
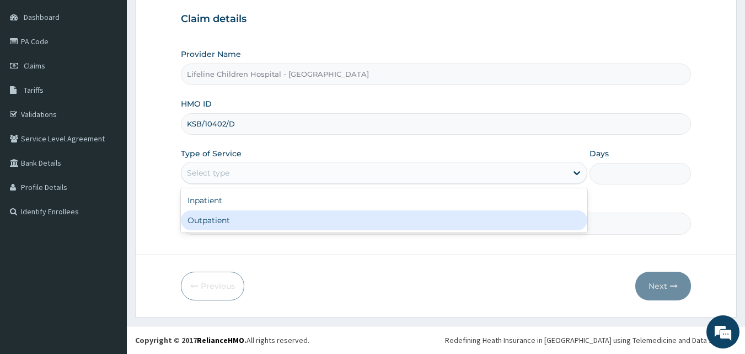
click at [222, 219] on div "Outpatient" at bounding box center [384, 220] width 406 height 20
type input "1"
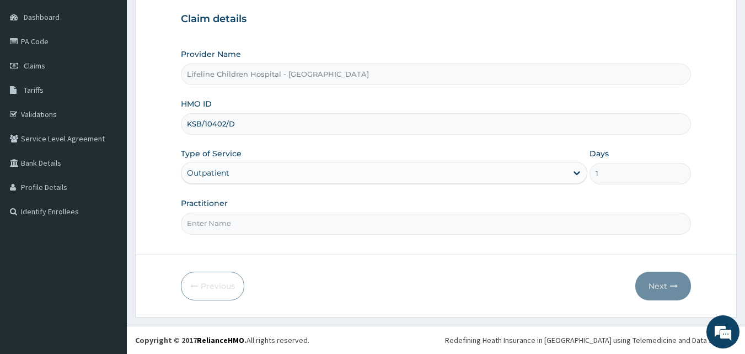
click at [222, 219] on input "Practitioner" at bounding box center [436, 223] width 511 height 22
type input "DR WILLIAMS"
click at [653, 282] on button "Next" at bounding box center [663, 285] width 56 height 29
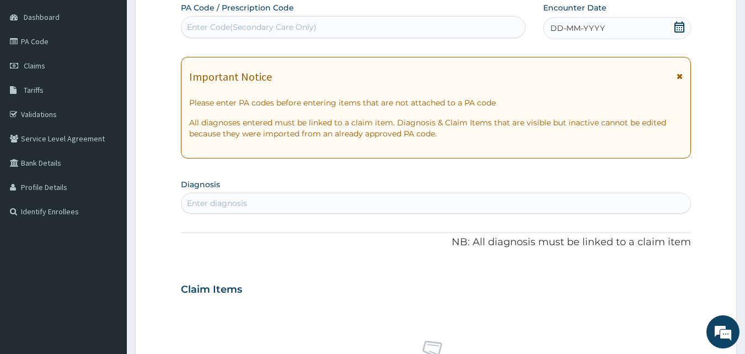
click at [432, 29] on div "Enter Code(Secondary Care Only)" at bounding box center [353, 27] width 344 height 18
paste input "PA/438F9F"
type input "PA/438F9F"
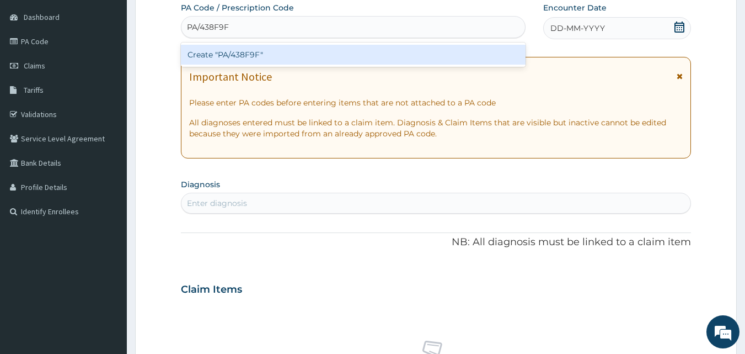
click at [270, 56] on div "Create "PA/438F9F"" at bounding box center [353, 55] width 345 height 20
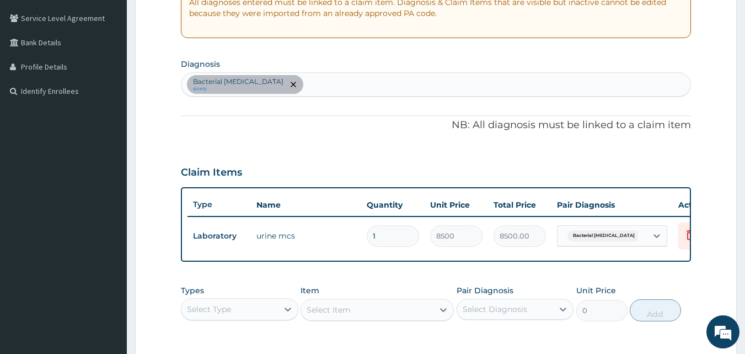
scroll to position [224, 0]
click at [314, 77] on div "Bacterial pyuria query" at bounding box center [436, 83] width 510 height 23
type input "ABDOMINAL PAIN"
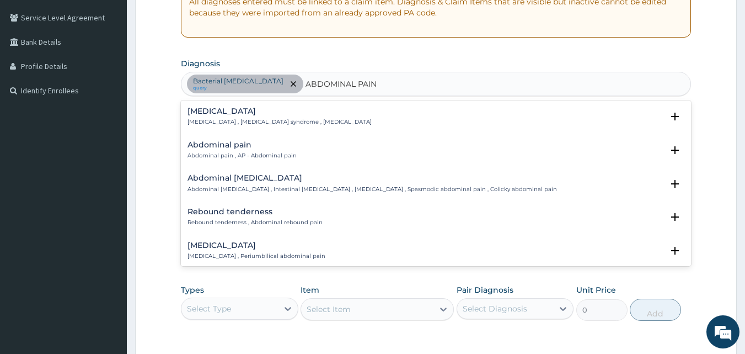
click at [218, 149] on h4 "Abdominal pain" at bounding box center [242, 145] width 109 height 8
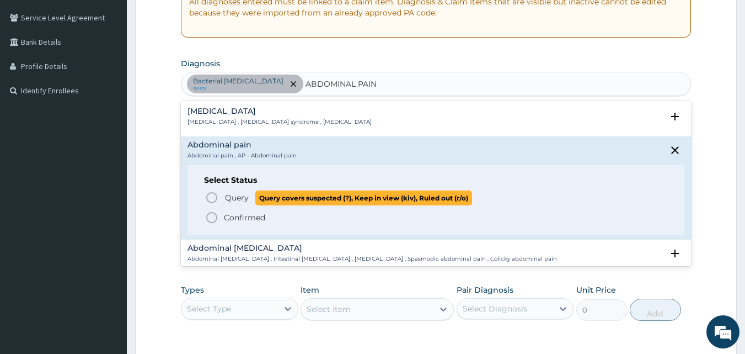
click at [236, 196] on span "Query" at bounding box center [237, 197] width 24 height 11
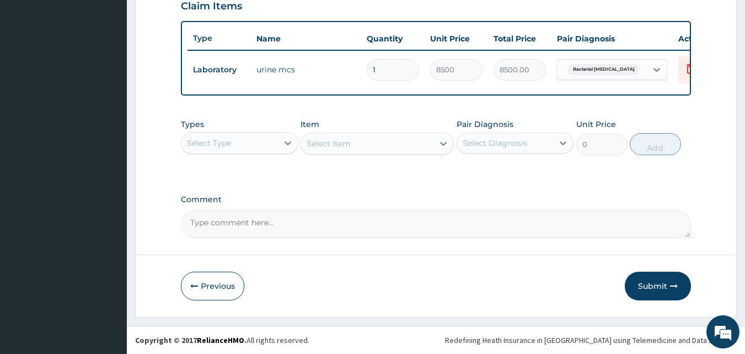
scroll to position [398, 0]
click at [228, 152] on div "Select Type" at bounding box center [239, 143] width 117 height 22
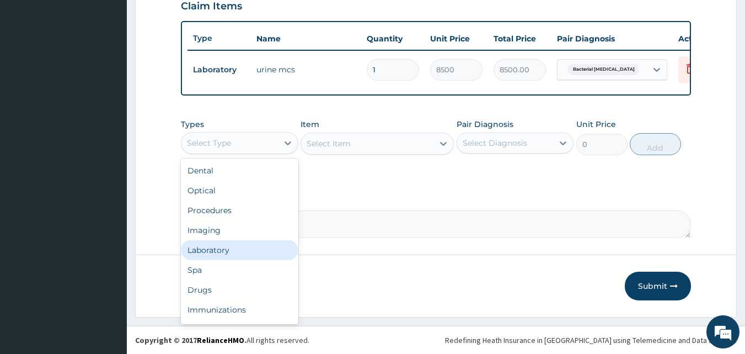
click at [231, 249] on div "Laboratory" at bounding box center [239, 250] width 117 height 20
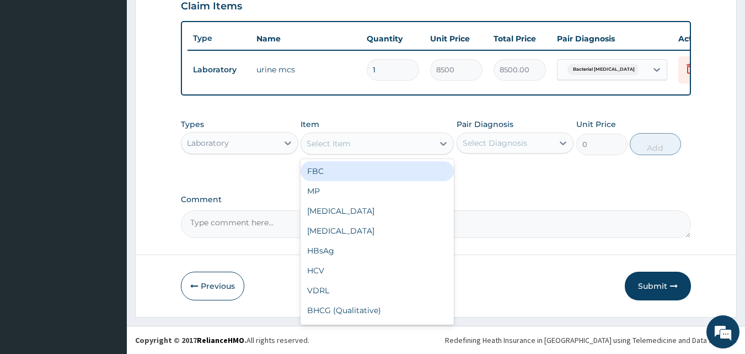
click at [358, 140] on div "Select Item" at bounding box center [367, 144] width 132 height 18
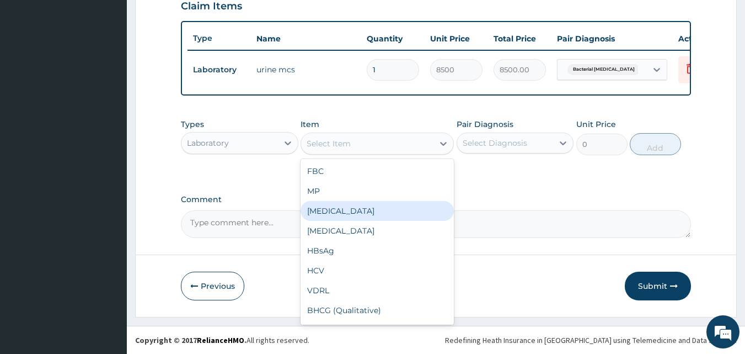
click at [363, 216] on div "URINALYSIS" at bounding box center [377, 211] width 153 height 20
type input "2000"
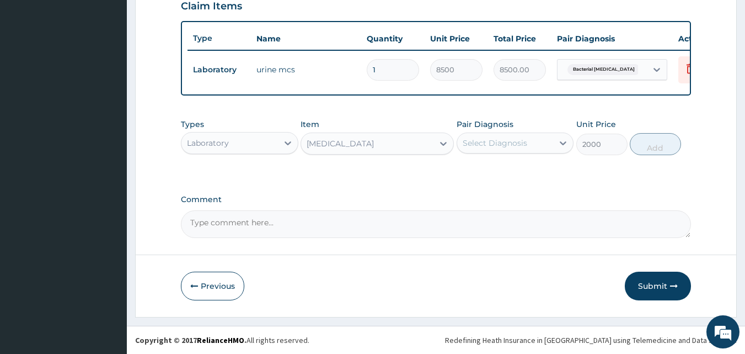
click at [517, 142] on div "Select Diagnosis" at bounding box center [495, 142] width 65 height 11
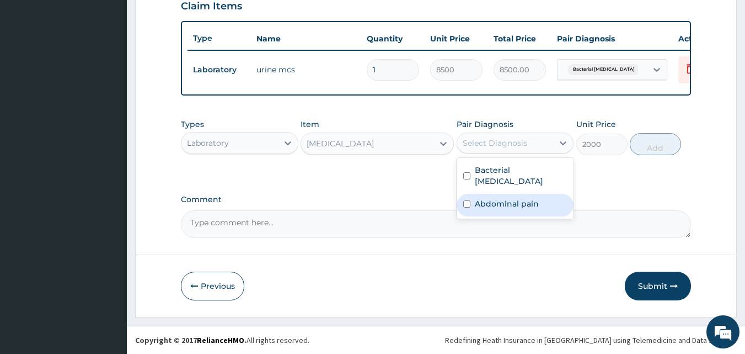
click at [496, 198] on label "Abdominal pain" at bounding box center [507, 203] width 64 height 11
checkbox input "true"
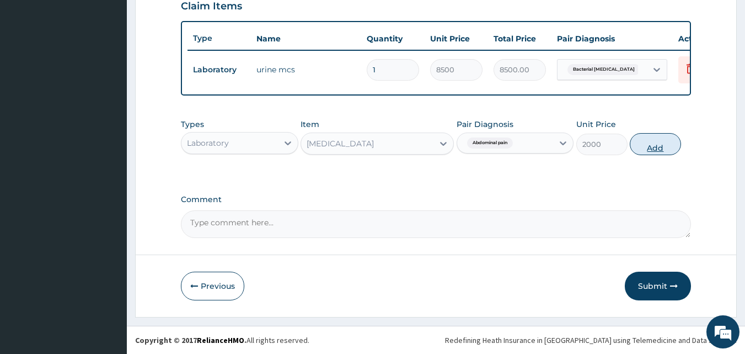
click at [657, 143] on button "Add" at bounding box center [655, 144] width 51 height 22
type input "0"
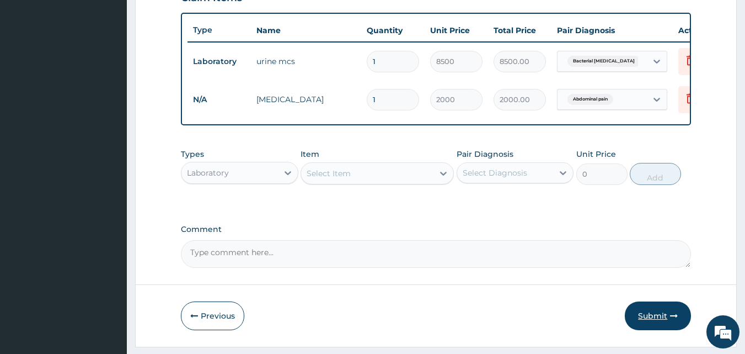
click at [651, 322] on button "Submit" at bounding box center [658, 315] width 66 height 29
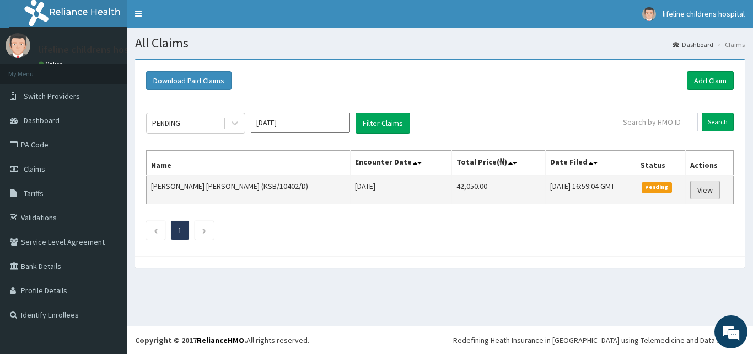
click at [702, 188] on link "View" at bounding box center [706, 189] width 30 height 19
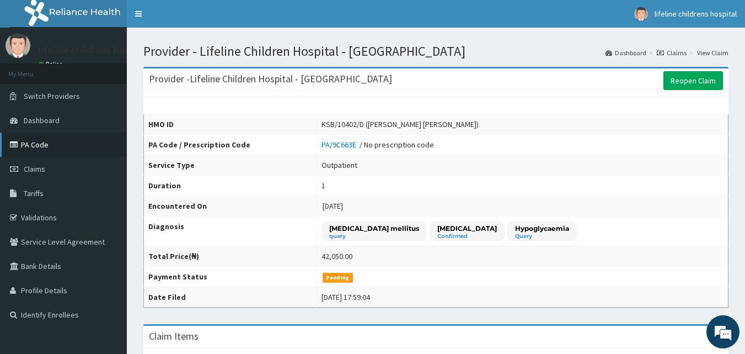
click at [25, 142] on link "PA Code" at bounding box center [63, 144] width 127 height 24
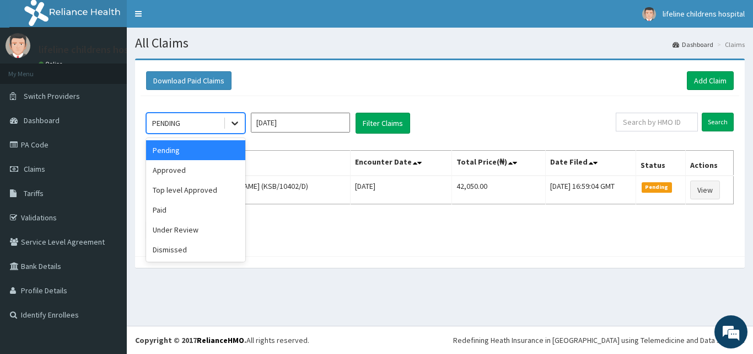
click at [234, 119] on icon at bounding box center [234, 122] width 11 height 11
click at [189, 169] on div "Approved" at bounding box center [195, 170] width 99 height 20
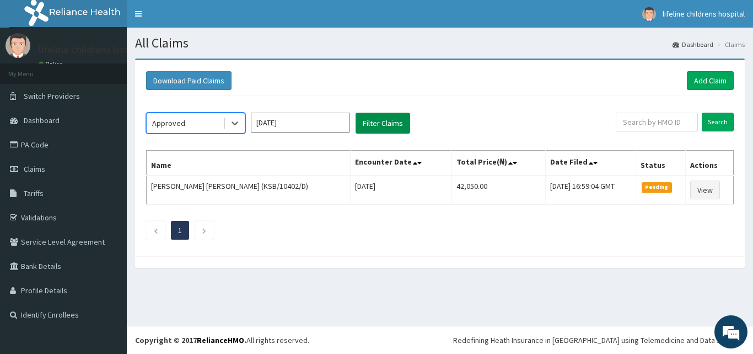
click at [392, 117] on button "Filter Claims" at bounding box center [383, 123] width 55 height 21
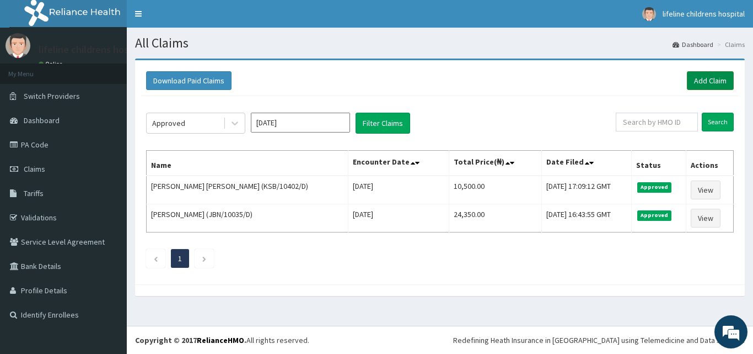
click at [718, 79] on link "Add Claim" at bounding box center [710, 80] width 47 height 19
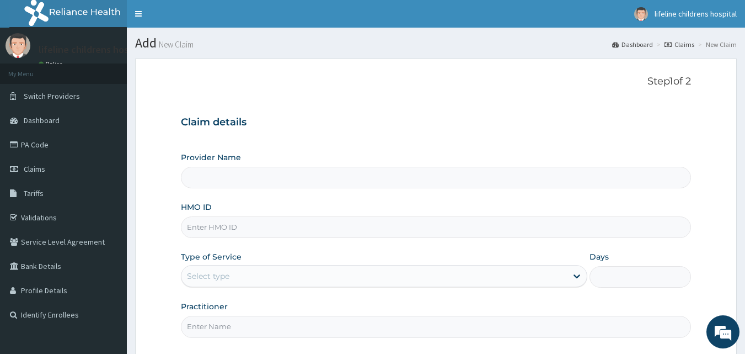
type input "Lifeline Children Hospital - Lekki"
click at [280, 230] on input "HMO ID" at bounding box center [436, 227] width 511 height 22
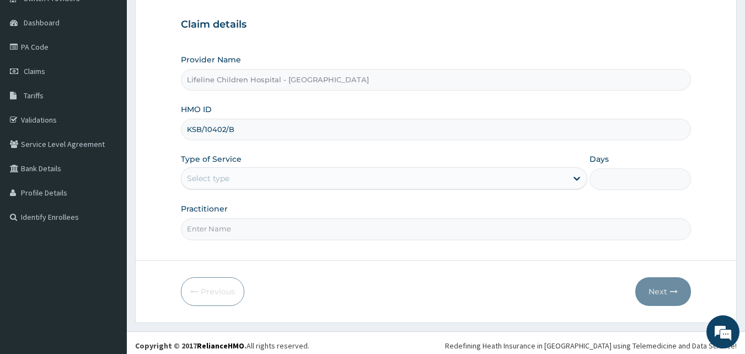
scroll to position [98, 0]
type input "KSB/10402/B"
click at [289, 179] on div "Select type" at bounding box center [374, 178] width 386 height 18
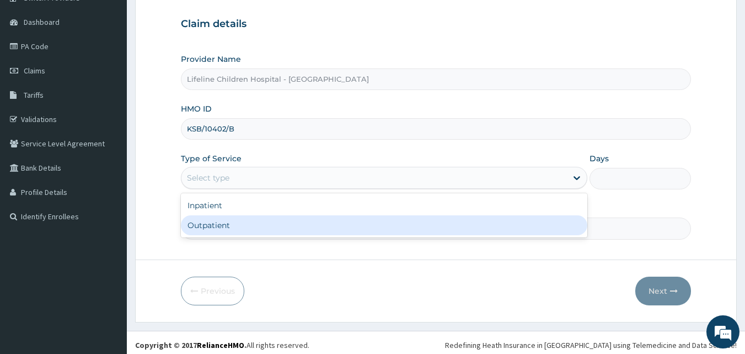
click at [281, 222] on div "Outpatient" at bounding box center [384, 225] width 406 height 20
type input "1"
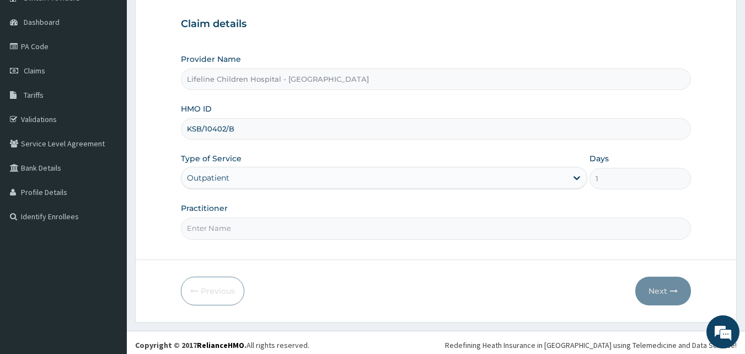
scroll to position [103, 0]
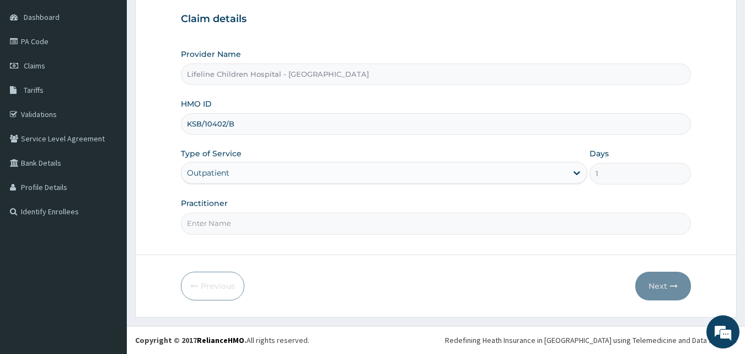
click at [281, 222] on input "Practitioner" at bounding box center [436, 223] width 511 height 22
type input "DR WILLIAMS"
click at [657, 285] on button "Next" at bounding box center [663, 285] width 56 height 29
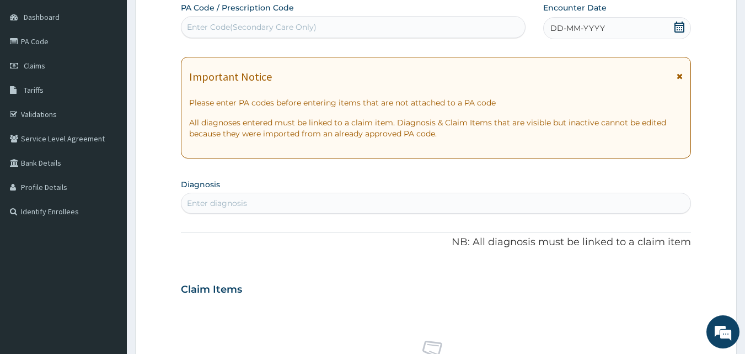
click at [678, 74] on icon at bounding box center [680, 76] width 6 height 8
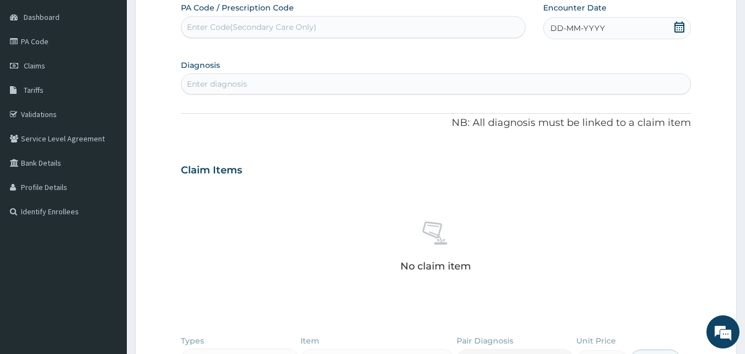
click at [680, 29] on icon at bounding box center [679, 27] width 11 height 11
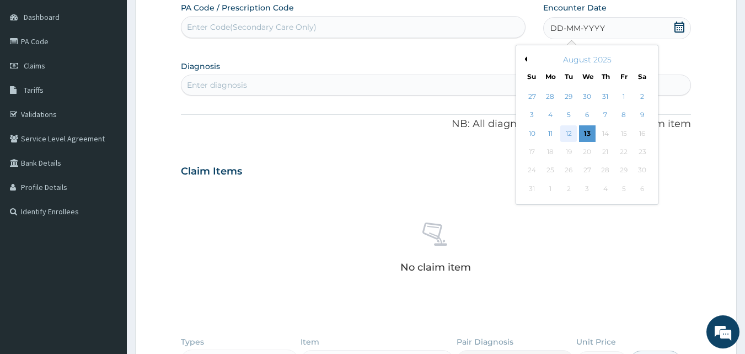
click at [567, 133] on div "12" at bounding box center [569, 133] width 17 height 17
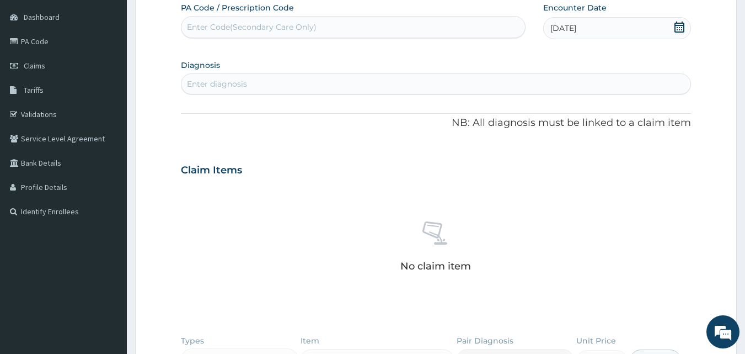
click at [334, 85] on div "Enter diagnosis" at bounding box center [436, 84] width 510 height 18
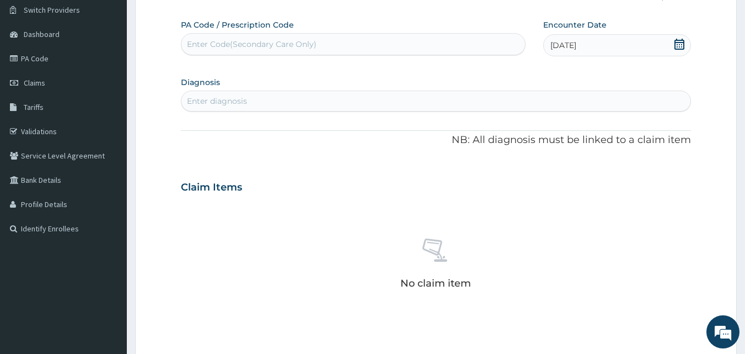
scroll to position [87, 0]
click at [334, 42] on div "Enter Code(Secondary Care Only)" at bounding box center [353, 43] width 344 height 18
paste input "PA/3E5D10"
type input "PA/3E5D10"
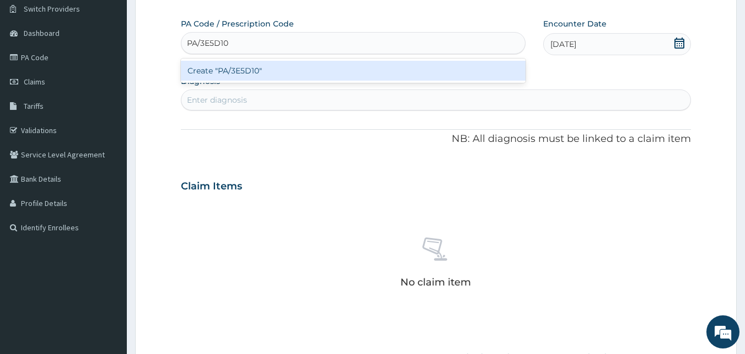
click at [255, 71] on div "Create "PA/3E5D10"" at bounding box center [353, 71] width 345 height 20
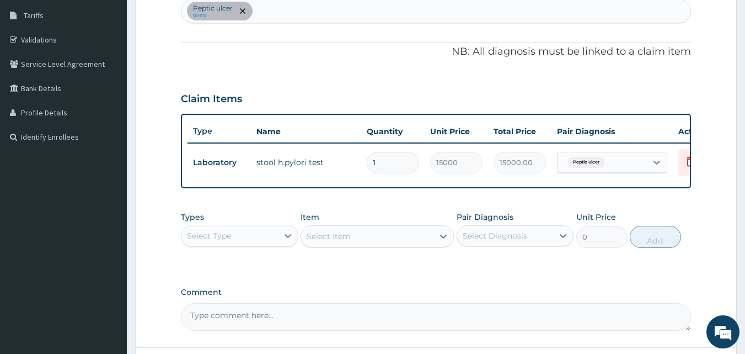
scroll to position [177, 0]
click at [295, 12] on div "Peptic ulcer query" at bounding box center [436, 11] width 510 height 23
type input "a"
type input "ACUTE ABDOMEN"
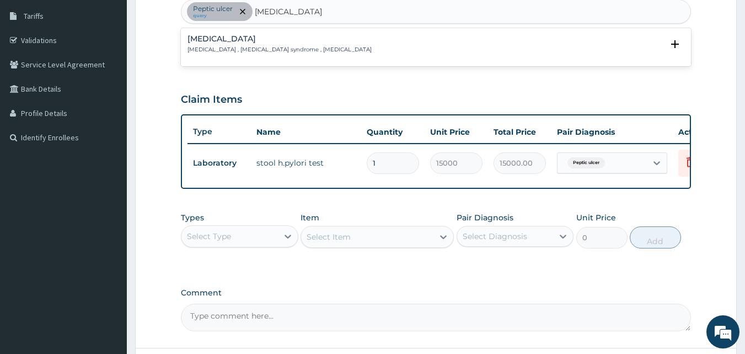
click at [234, 40] on h4 "Acute abdomen" at bounding box center [280, 39] width 184 height 8
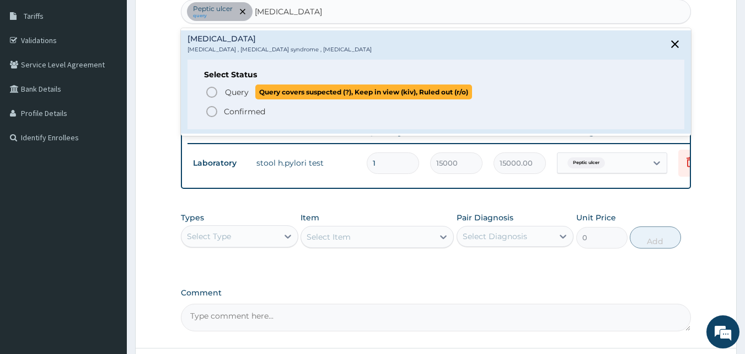
click at [240, 92] on span "Query" at bounding box center [237, 92] width 24 height 11
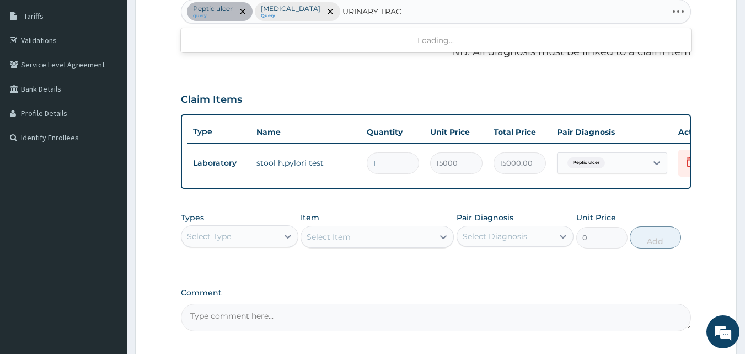
type input "URINARY TRACT"
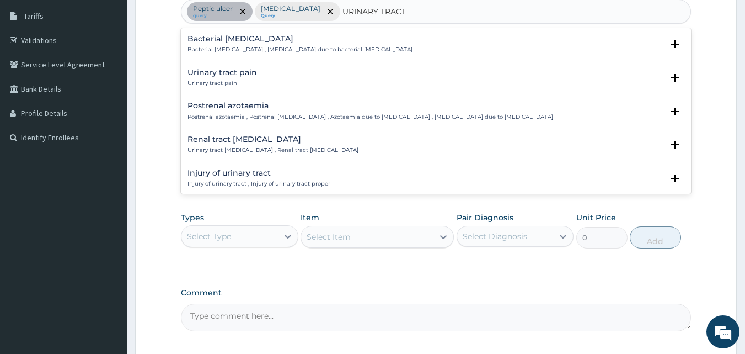
click at [222, 47] on p "Bacterial pyuria , Pyuria due to bacterial urinary tract infection" at bounding box center [300, 50] width 225 height 8
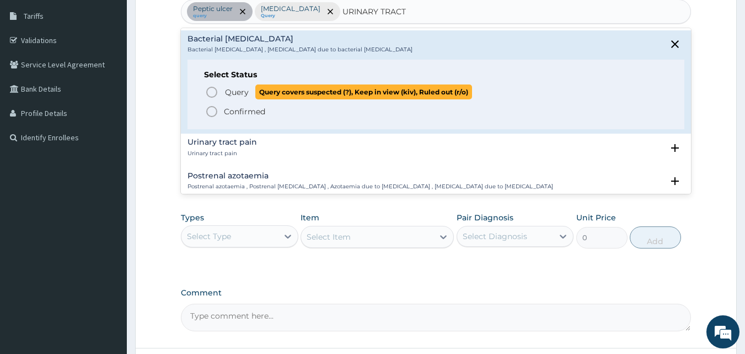
click at [233, 90] on span "Query" at bounding box center [237, 92] width 24 height 11
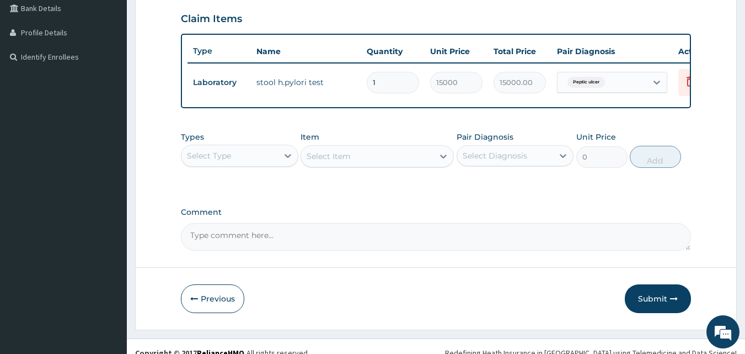
scroll to position [279, 0]
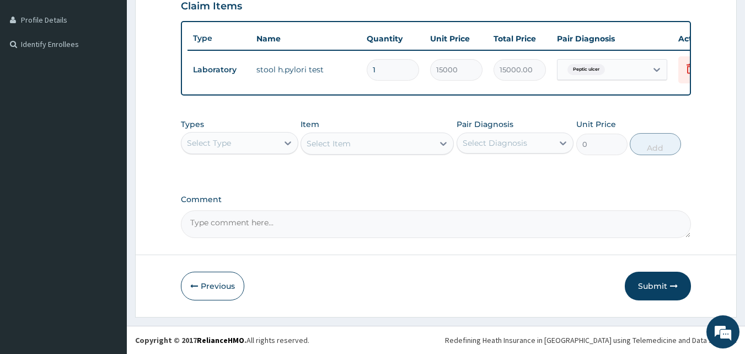
click at [256, 138] on div "Select Type" at bounding box center [229, 143] width 97 height 18
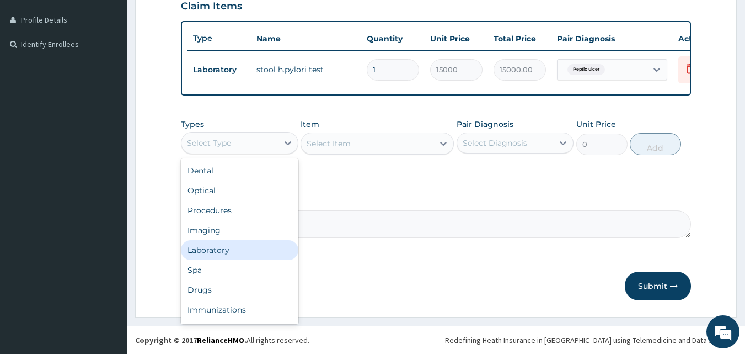
click at [213, 251] on div "Laboratory" at bounding box center [239, 250] width 117 height 20
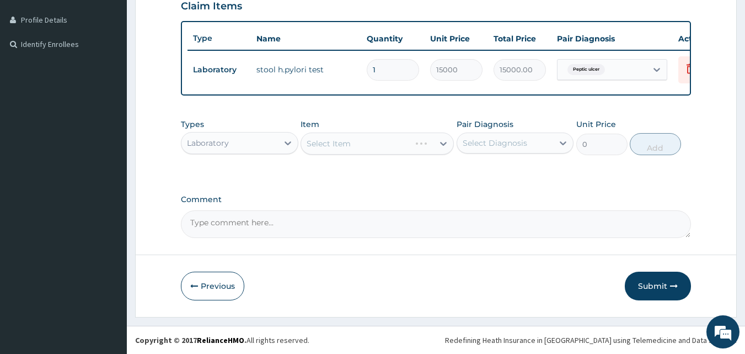
click at [373, 143] on div "Select Item" at bounding box center [377, 143] width 153 height 22
click at [373, 143] on div "Select Item" at bounding box center [367, 144] width 132 height 18
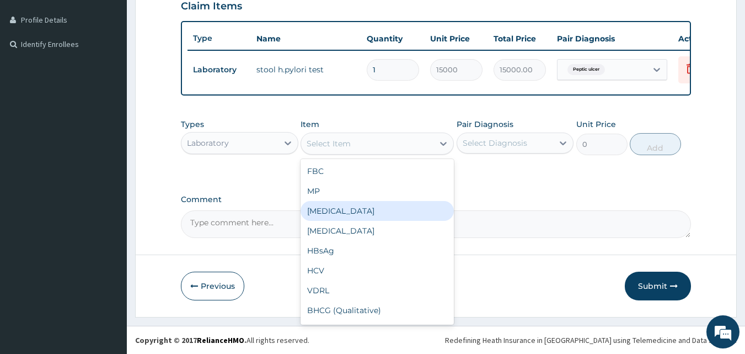
click at [353, 209] on div "URINALYSIS" at bounding box center [377, 211] width 153 height 20
type input "2000"
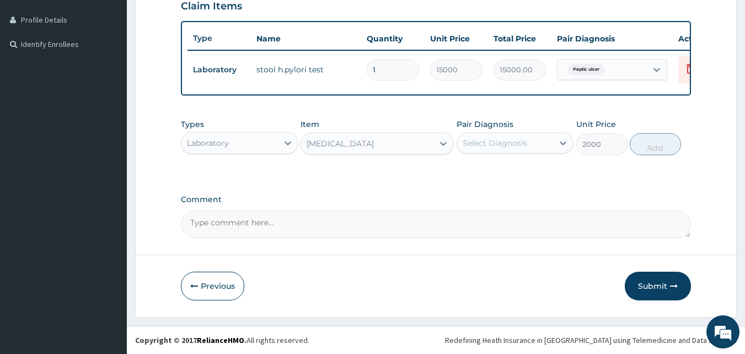
click at [532, 142] on div "Select Diagnosis" at bounding box center [505, 143] width 97 height 18
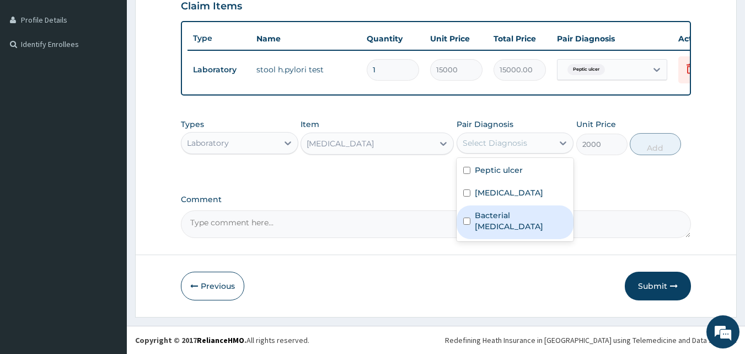
click at [512, 211] on label "Bacterial pyuria" at bounding box center [521, 221] width 93 height 22
checkbox input "true"
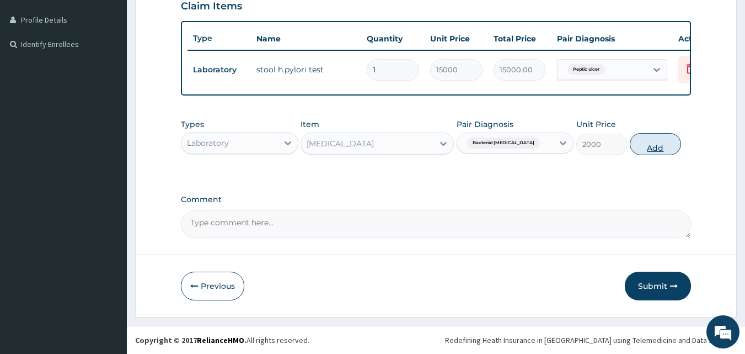
click at [657, 146] on button "Add" at bounding box center [655, 144] width 51 height 22
type input "0"
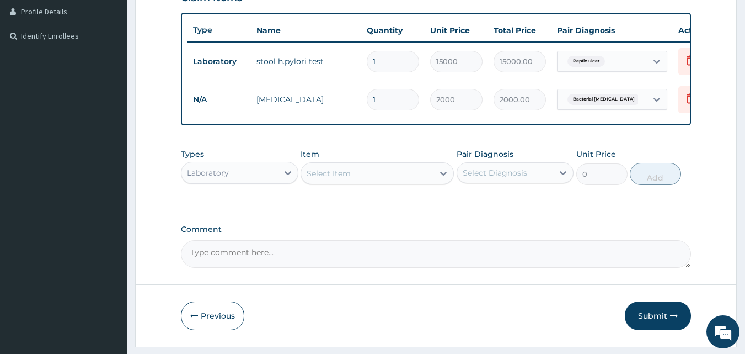
scroll to position [317, 0]
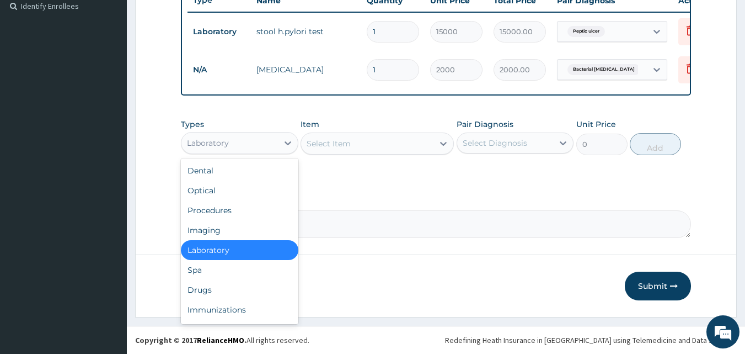
click at [257, 141] on div "Laboratory" at bounding box center [229, 143] width 97 height 18
click at [206, 291] on div "Drugs" at bounding box center [239, 290] width 117 height 20
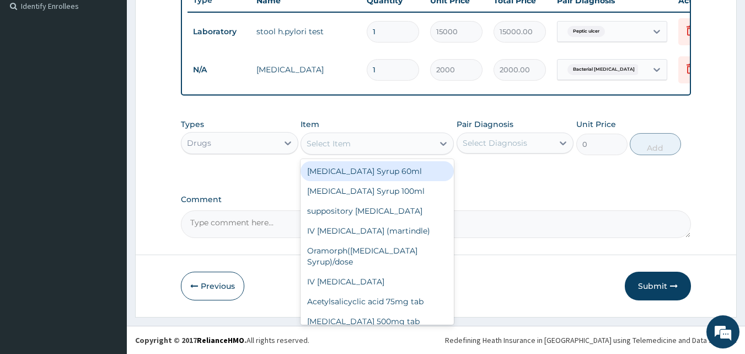
click at [360, 144] on div "Select Item" at bounding box center [367, 144] width 132 height 18
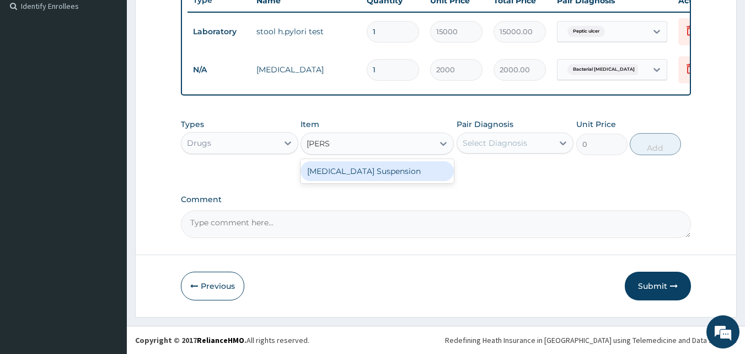
type input "RULOX"
click at [358, 166] on div "Rulox Suspension" at bounding box center [377, 171] width 153 height 20
type input "1600"
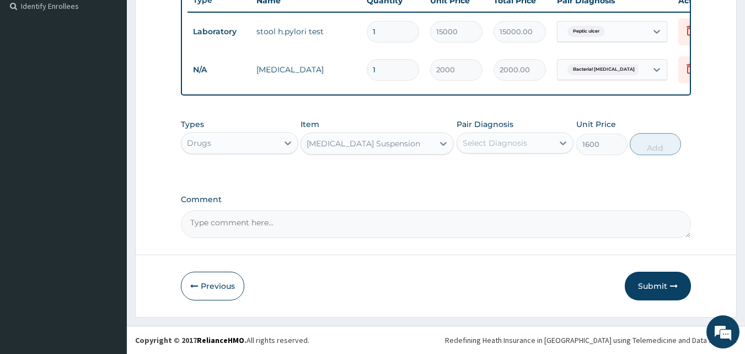
click at [484, 143] on div "Select Diagnosis" at bounding box center [495, 142] width 65 height 11
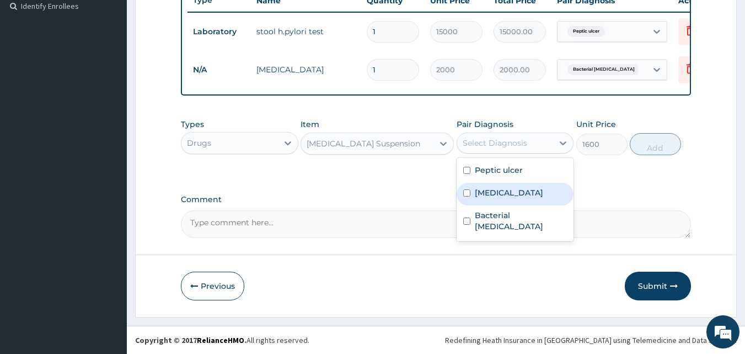
click at [485, 188] on label "Acute abdomen" at bounding box center [509, 192] width 68 height 11
checkbox input "true"
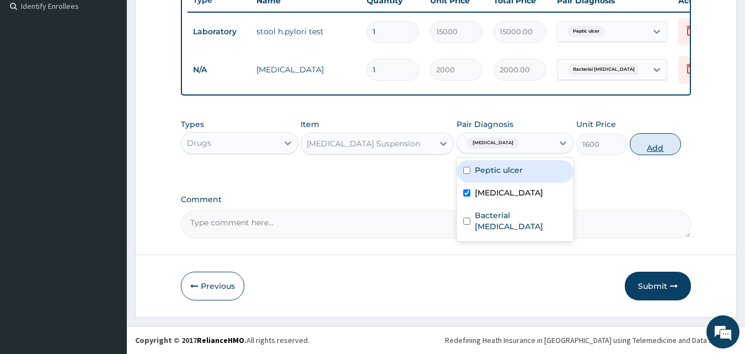
click at [659, 144] on button "Add" at bounding box center [655, 144] width 51 height 22
type input "0"
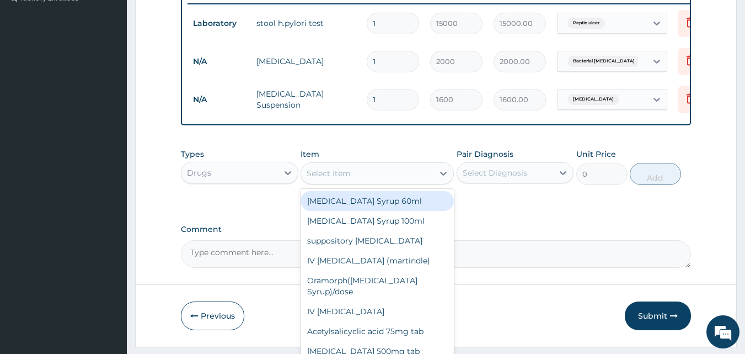
click at [351, 182] on div "Select Item" at bounding box center [367, 173] width 132 height 18
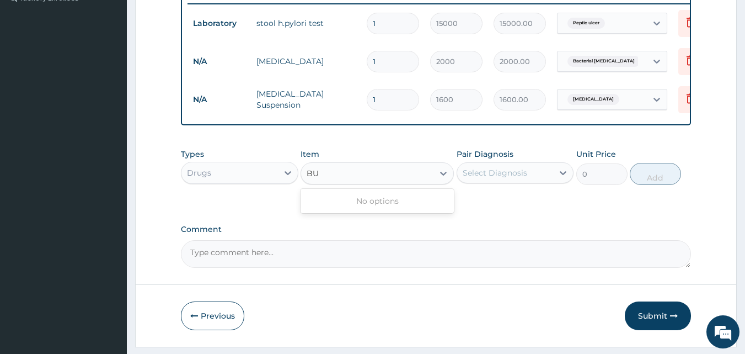
type input "B"
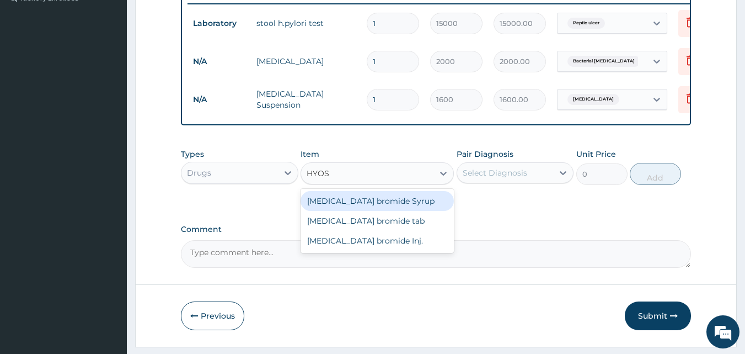
type input "HYOSC"
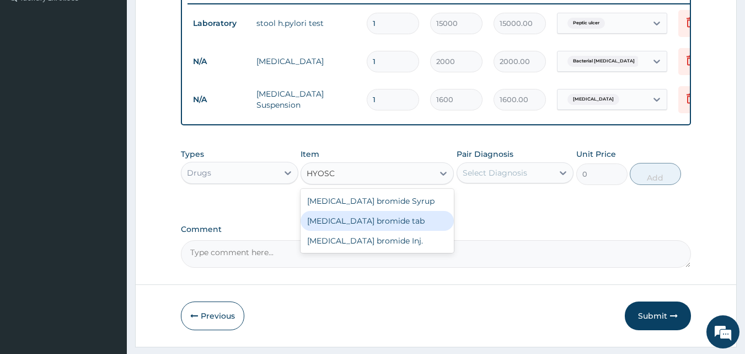
click at [339, 231] on div "Hyoscine bromide tab" at bounding box center [377, 221] width 153 height 20
type input "80"
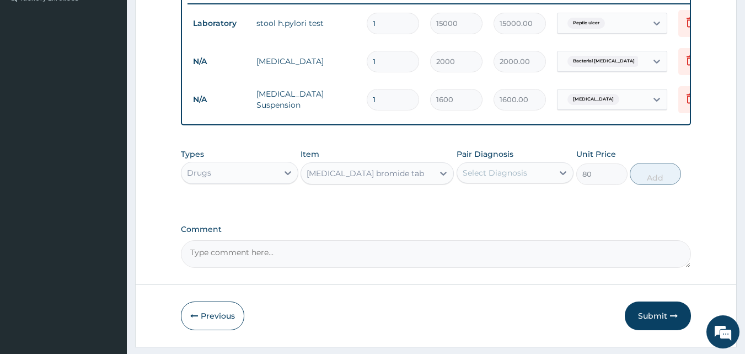
click at [544, 181] on div "Select Diagnosis" at bounding box center [505, 173] width 97 height 18
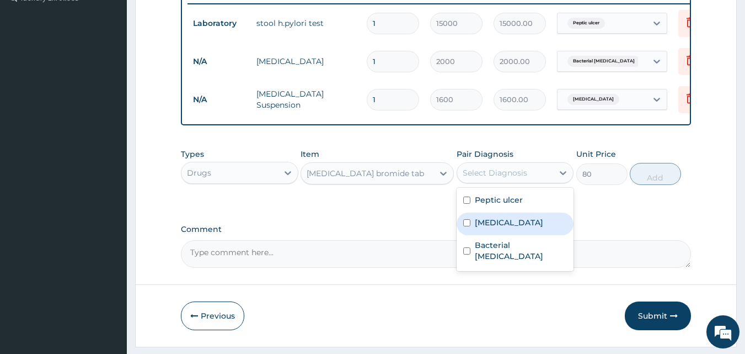
click at [517, 228] on label "Acute abdomen" at bounding box center [509, 222] width 68 height 11
checkbox input "true"
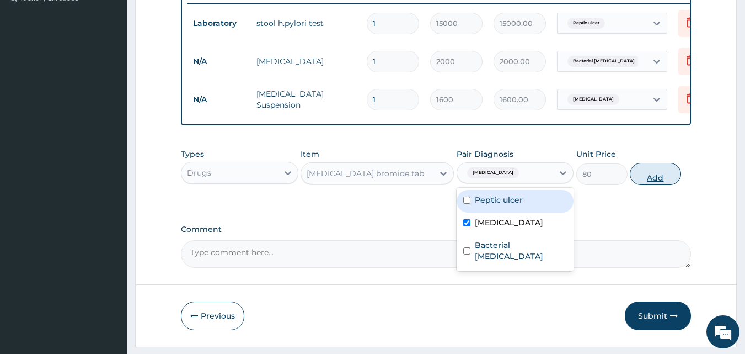
click at [657, 183] on button "Add" at bounding box center [655, 174] width 51 height 22
type input "0"
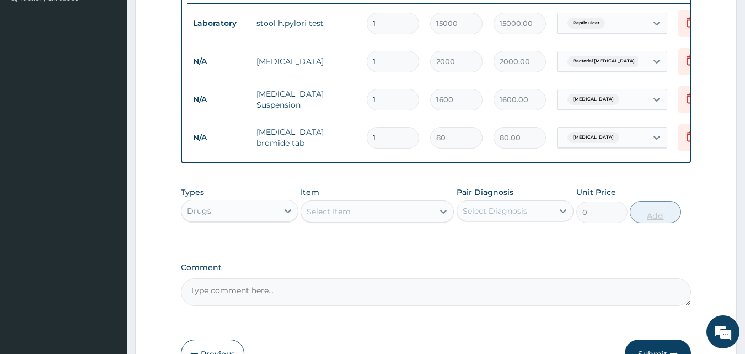
type input "15"
type input "1200.00"
type input "15"
click at [256, 218] on div "Drugs" at bounding box center [229, 211] width 97 height 18
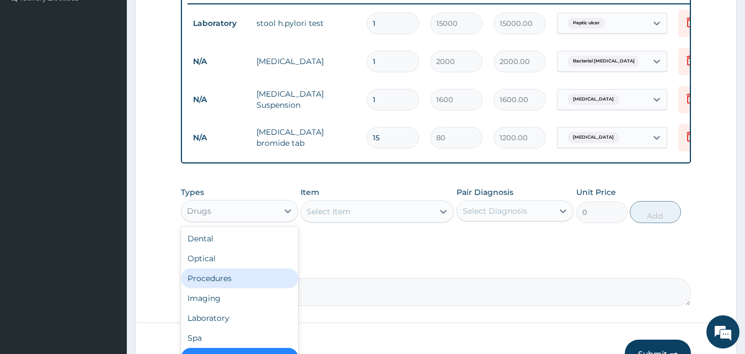
click at [235, 287] on div "Procedures" at bounding box center [239, 278] width 117 height 20
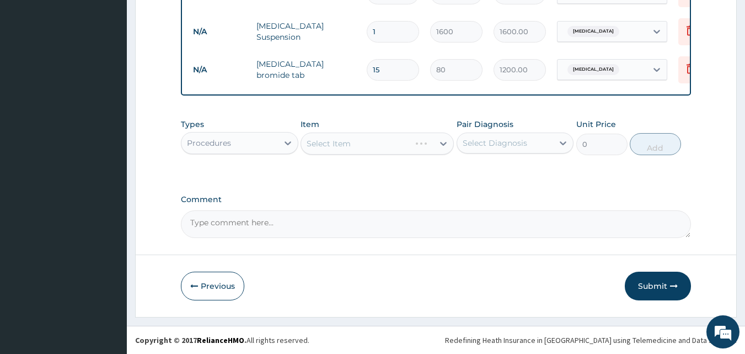
scroll to position [393, 0]
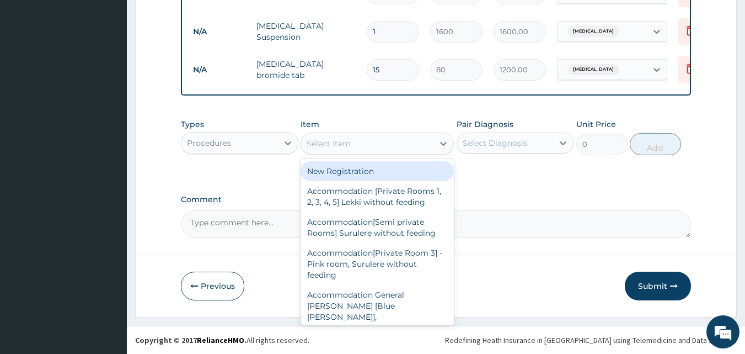
click at [376, 141] on div "Select Item" at bounding box center [367, 144] width 132 height 18
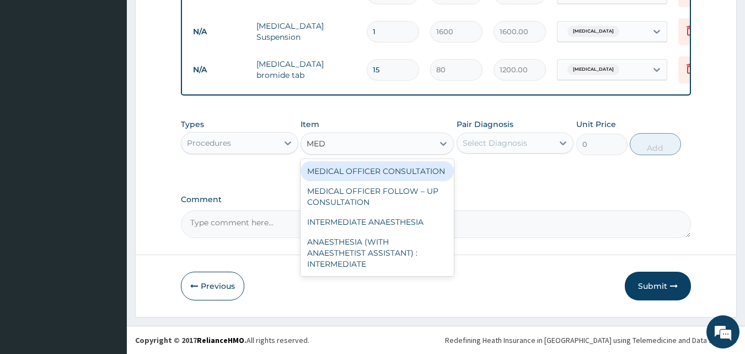
type input "MEDI"
click at [365, 174] on div "MEDICAL OFFICER CONSULTATION" at bounding box center [377, 171] width 153 height 20
type input "10500"
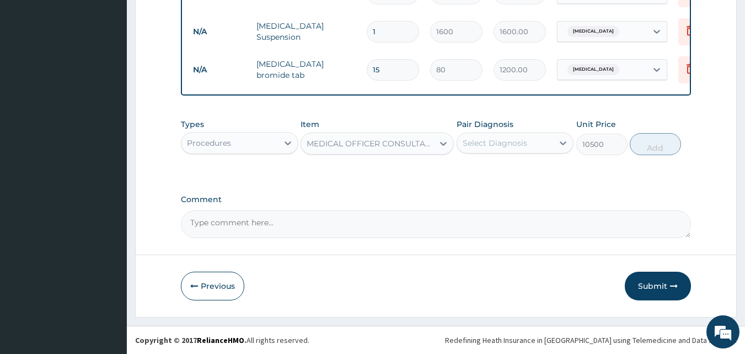
click at [504, 137] on div "Select Diagnosis" at bounding box center [495, 142] width 65 height 11
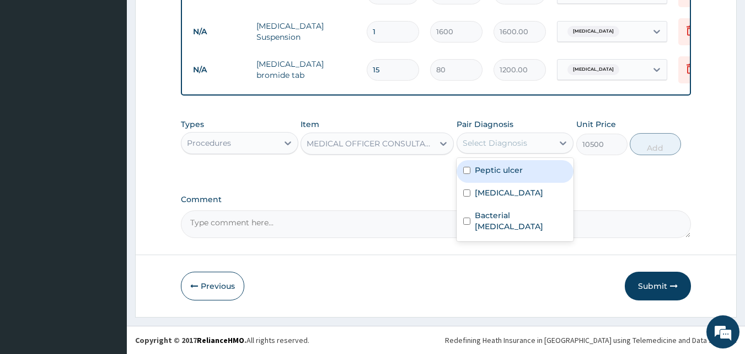
click at [483, 177] on div "Peptic ulcer" at bounding box center [515, 171] width 117 height 23
checkbox input "true"
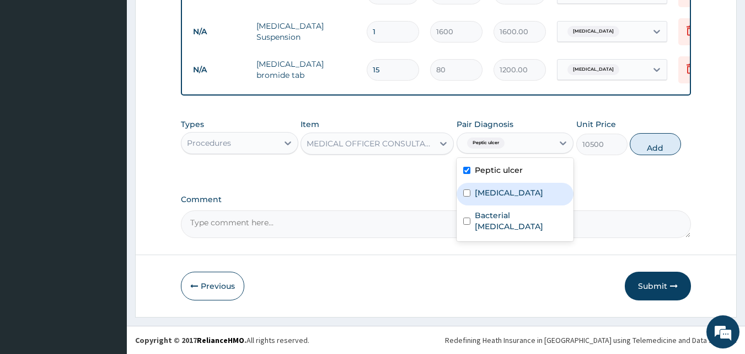
click at [484, 191] on label "Acute abdomen" at bounding box center [509, 192] width 68 height 11
checkbox input "true"
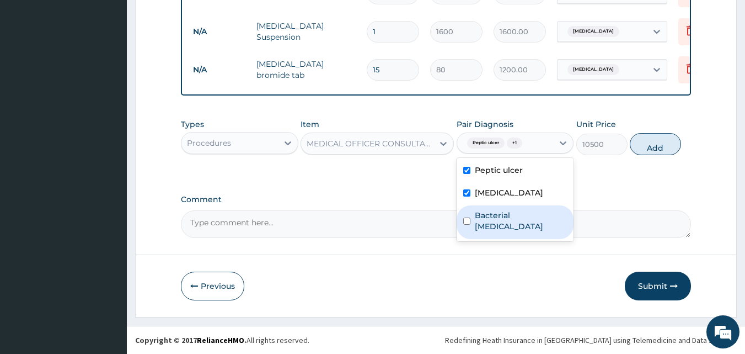
click at [492, 222] on div "Bacterial pyuria" at bounding box center [515, 222] width 117 height 34
checkbox input "true"
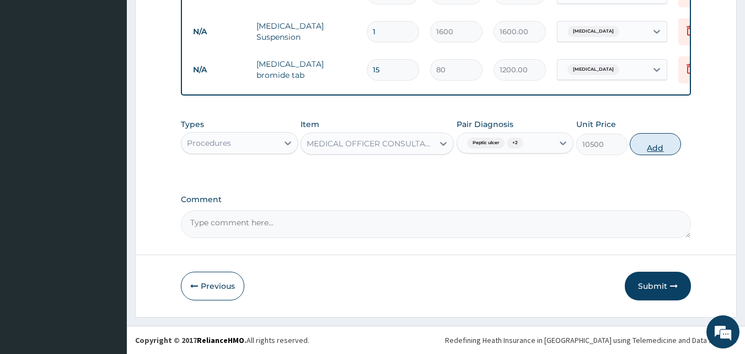
click at [667, 143] on button "Add" at bounding box center [655, 144] width 51 height 22
type input "0"
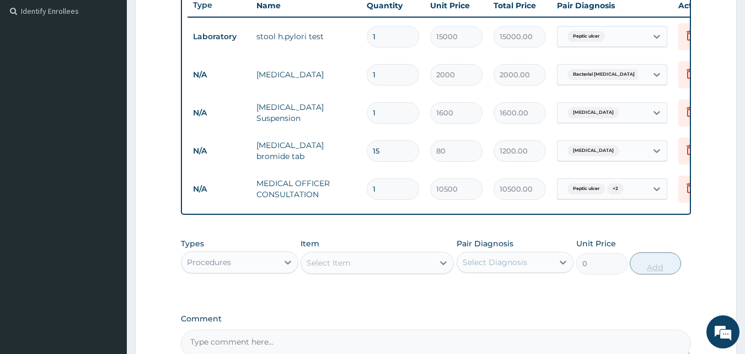
scroll to position [431, 0]
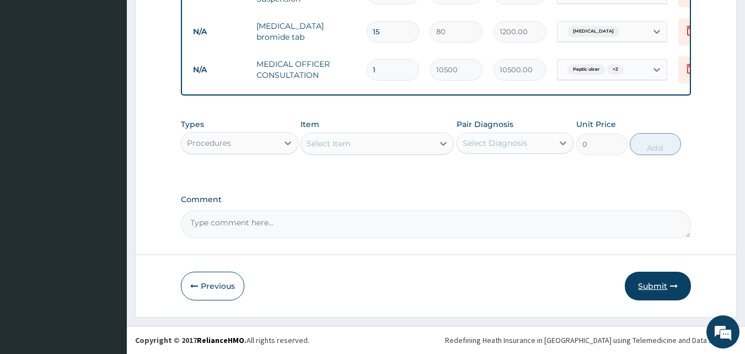
click at [657, 283] on button "Submit" at bounding box center [658, 285] width 66 height 29
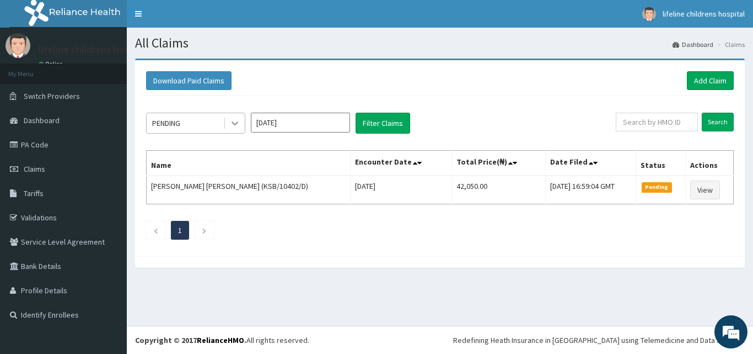
click at [240, 124] on icon at bounding box center [234, 122] width 11 height 11
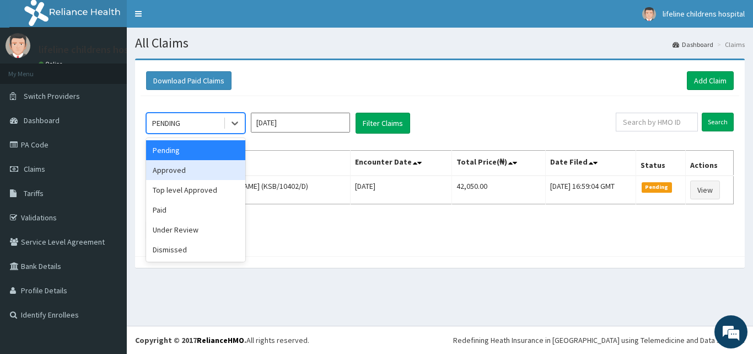
click at [195, 164] on div "Approved" at bounding box center [195, 170] width 99 height 20
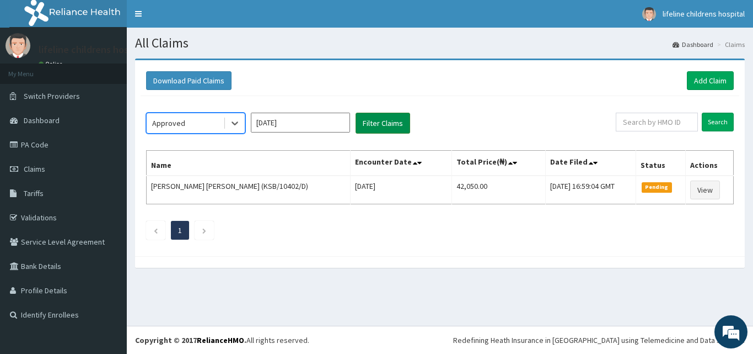
click at [389, 120] on button "Filter Claims" at bounding box center [383, 123] width 55 height 21
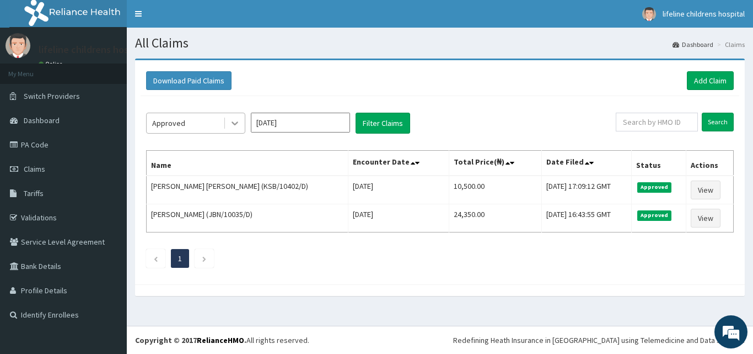
click at [238, 129] on icon at bounding box center [234, 122] width 11 height 11
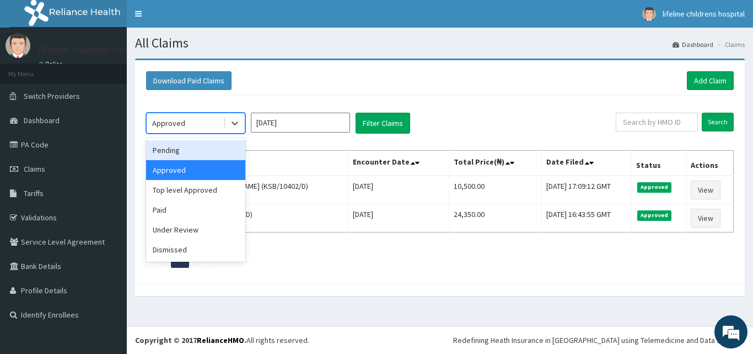
click at [189, 153] on div "Pending" at bounding box center [195, 150] width 99 height 20
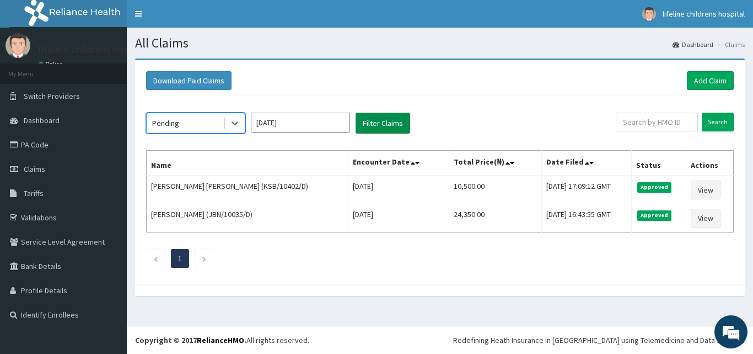
click at [380, 125] on button "Filter Claims" at bounding box center [383, 123] width 55 height 21
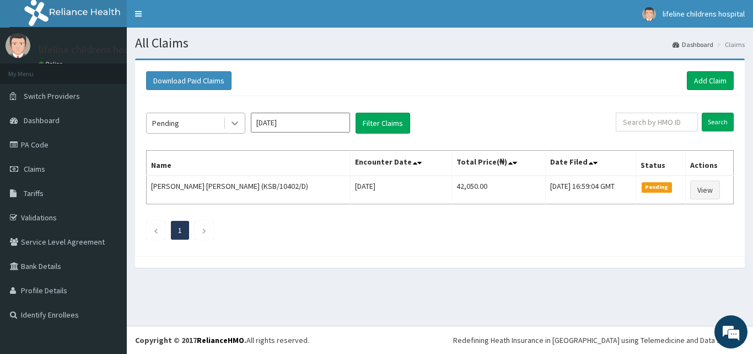
click at [233, 124] on icon at bounding box center [234, 122] width 11 height 11
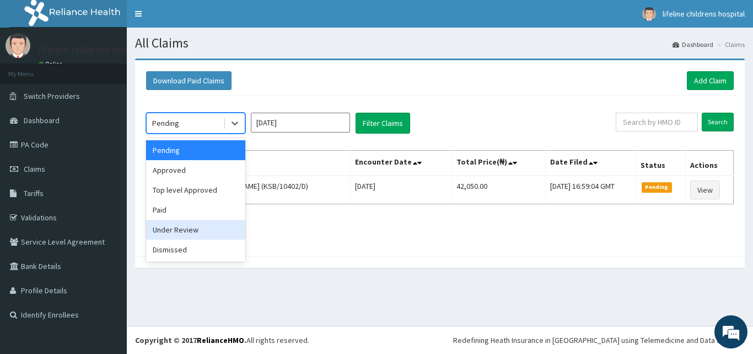
click at [208, 230] on div "Under Review" at bounding box center [195, 230] width 99 height 20
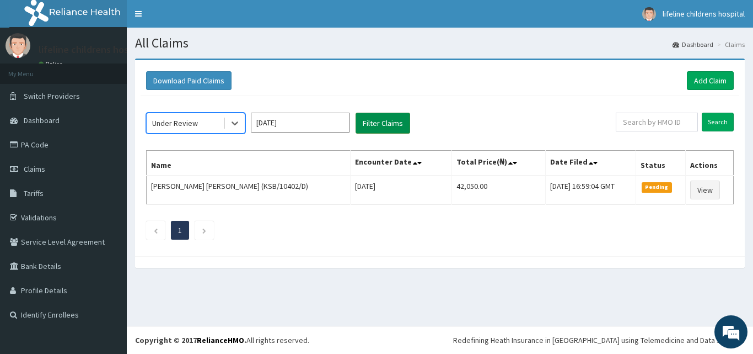
click at [374, 120] on button "Filter Claims" at bounding box center [383, 123] width 55 height 21
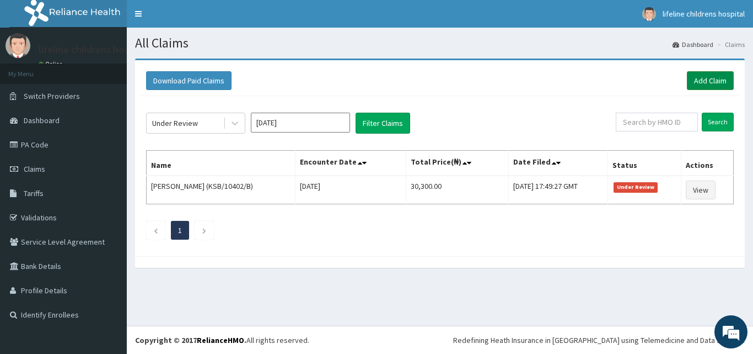
click at [706, 80] on link "Add Claim" at bounding box center [710, 80] width 47 height 19
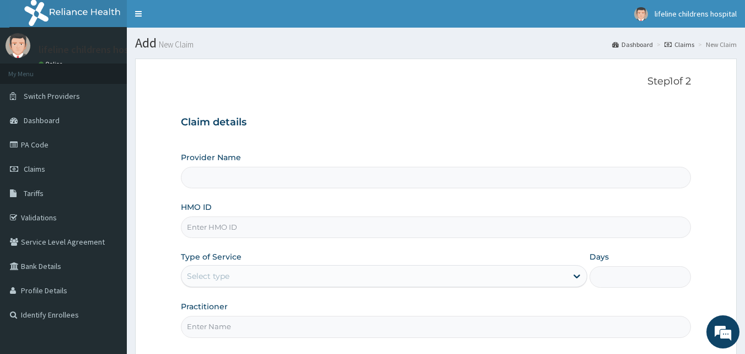
type input "Lifeline Children Hospital - [GEOGRAPHIC_DATA]"
click at [383, 227] on input "HMO ID" at bounding box center [436, 227] width 511 height 22
type input "NTH/10011/C"
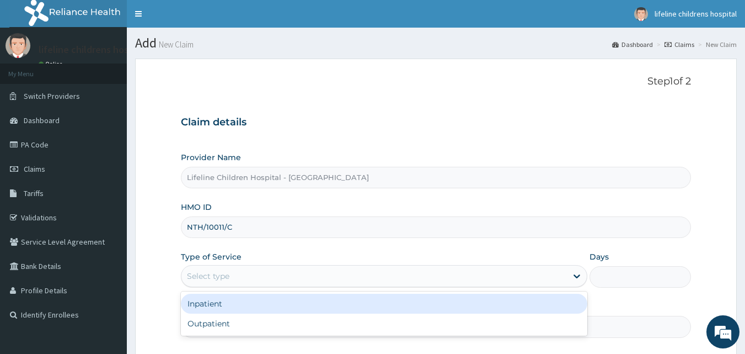
click at [262, 274] on div "Select type" at bounding box center [374, 276] width 386 height 18
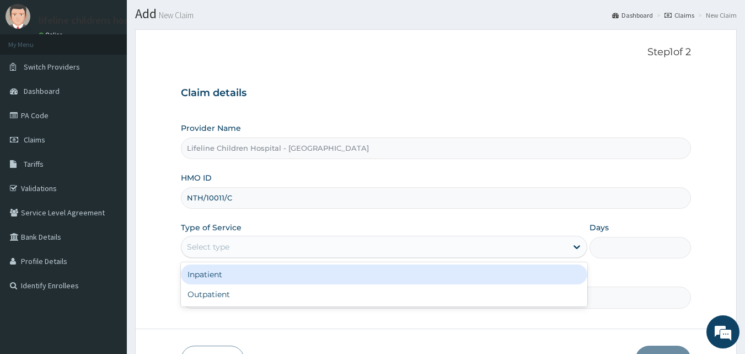
scroll to position [33, 0]
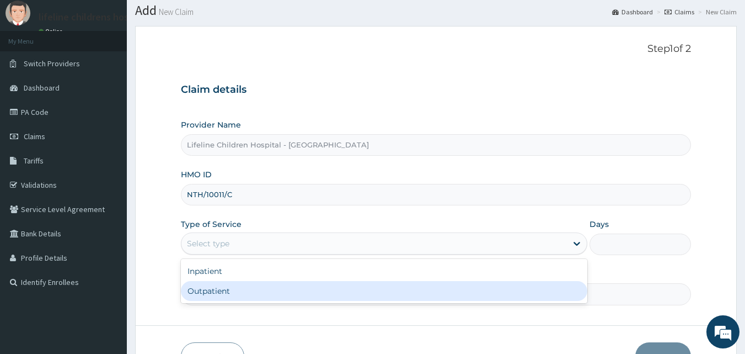
click at [228, 292] on div "Outpatient" at bounding box center [384, 291] width 406 height 20
type input "1"
